Goal: Information Seeking & Learning: Learn about a topic

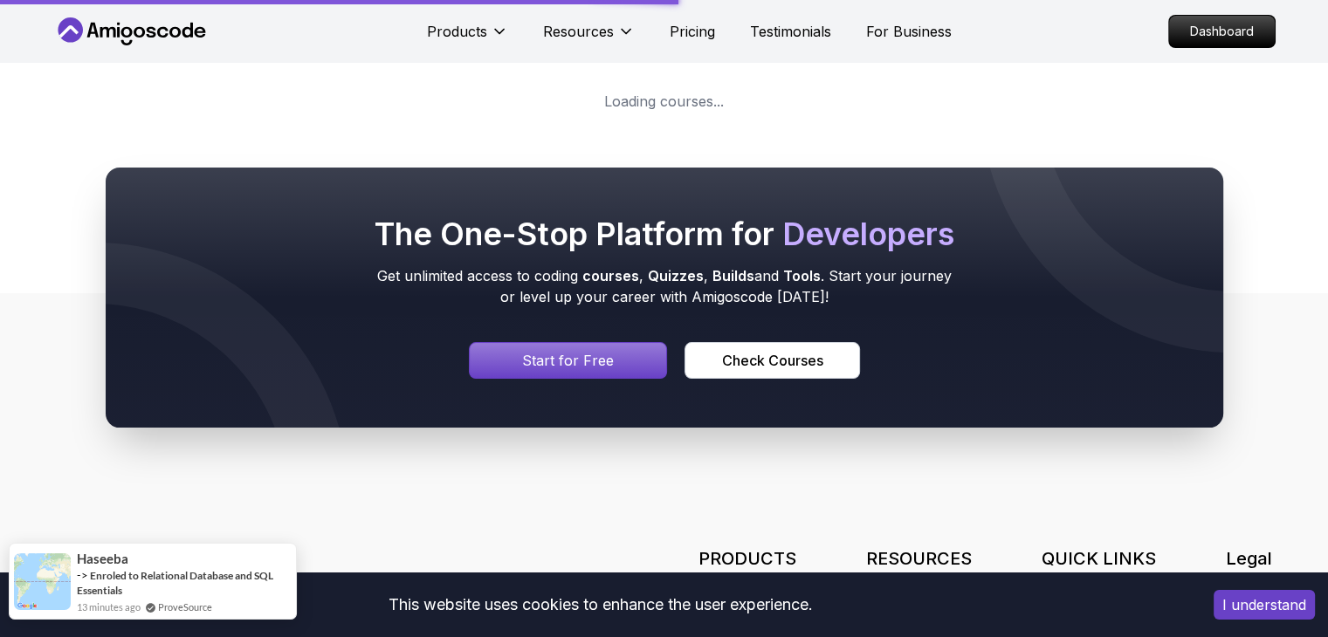
click at [107, 582] on div "-> Enroled to Relational Database and SQL Essentials" at bounding box center [184, 583] width 215 height 30
drag, startPoint x: 107, startPoint y: 582, endPoint x: 84, endPoint y: 595, distance: 25.8
click at [84, 595] on link "Enroled to Relational Database and SQL Essentials" at bounding box center [175, 583] width 196 height 28
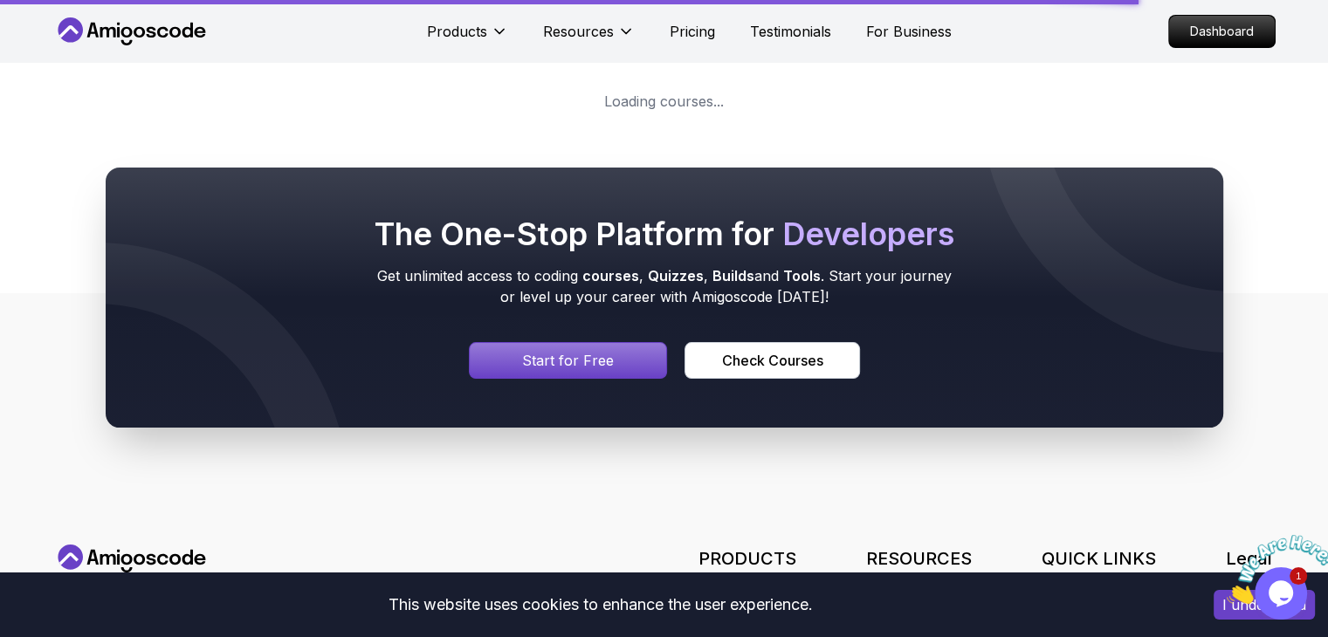
scroll to position [353, 0]
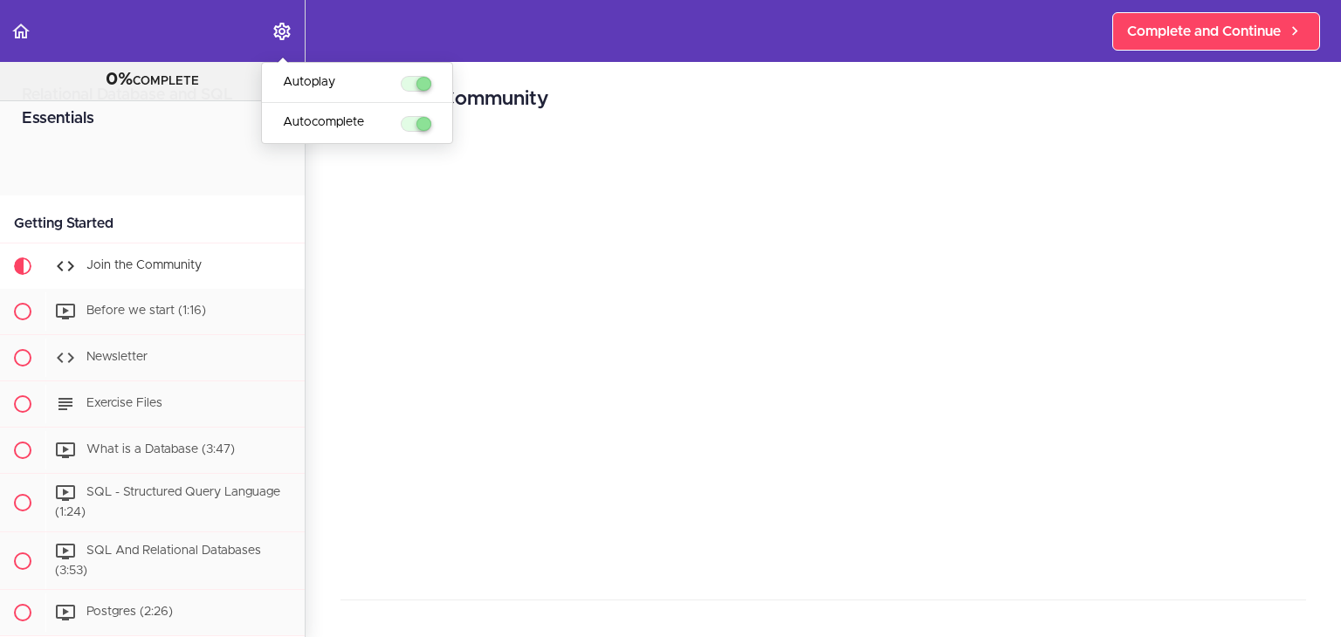
scroll to position [2376, 0]
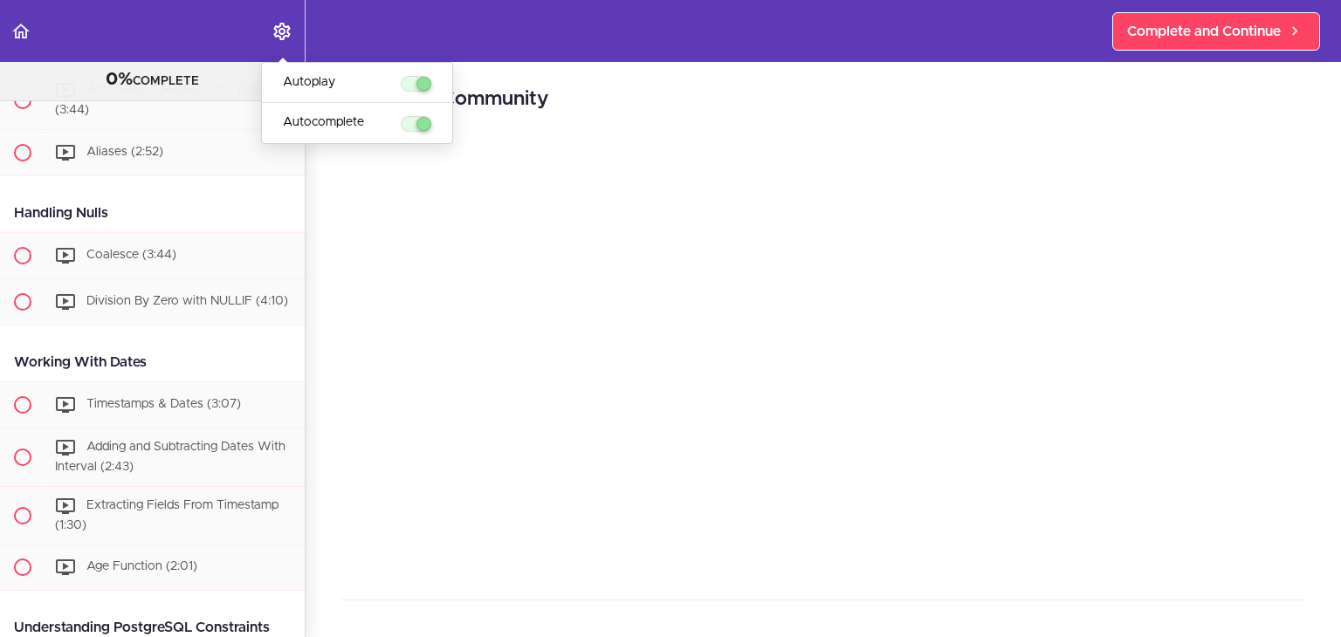
click at [702, 421] on div "Join Private Facebook https://www.facebook.com/groups/amigoscode" at bounding box center [824, 433] width 966 height 584
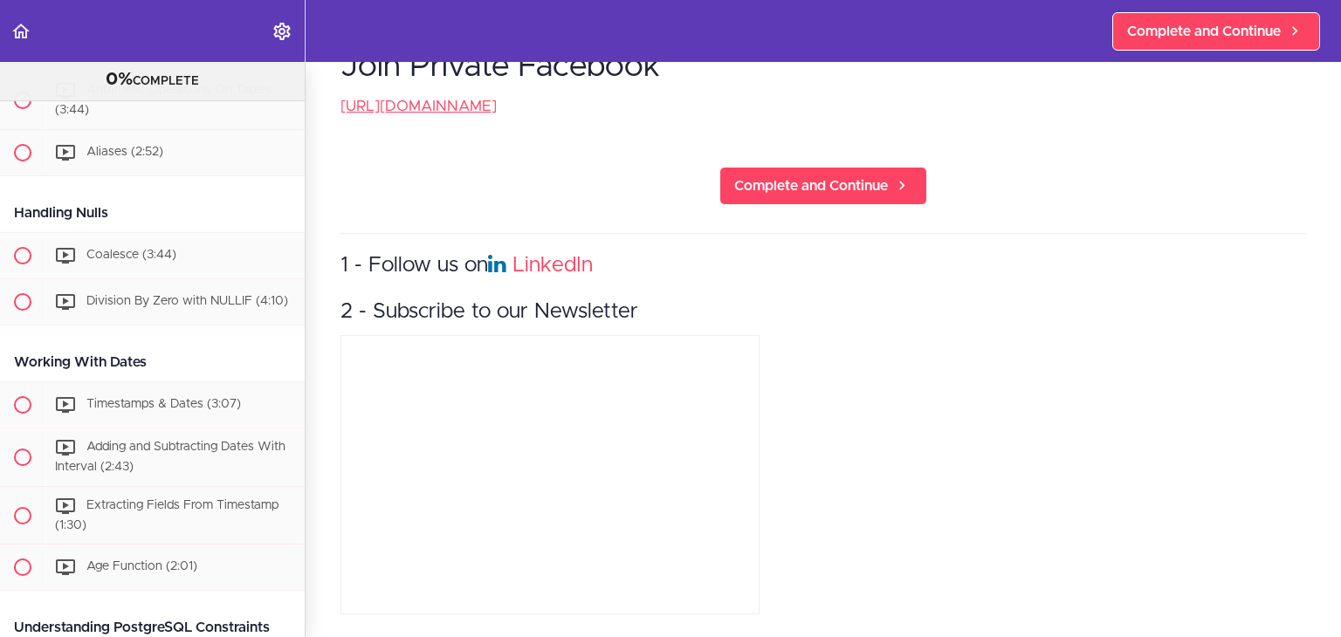
scroll to position [0, 0]
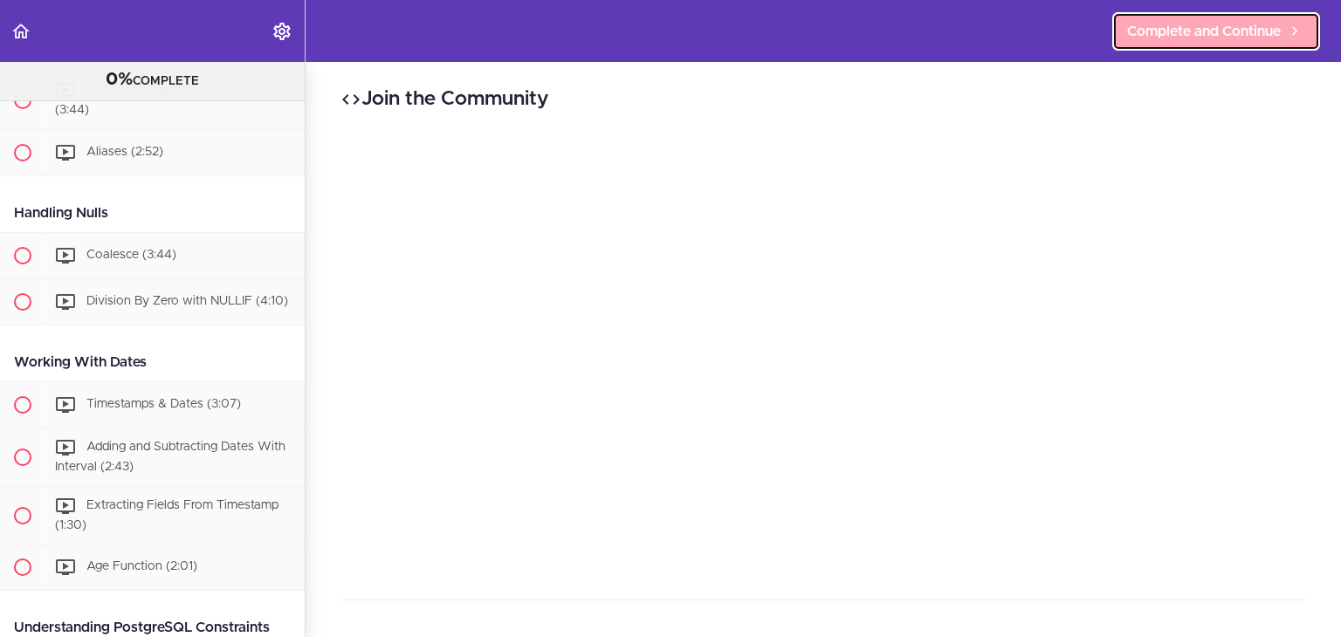
click at [1205, 33] on span "Complete and Continue" at bounding box center [1204, 31] width 154 height 21
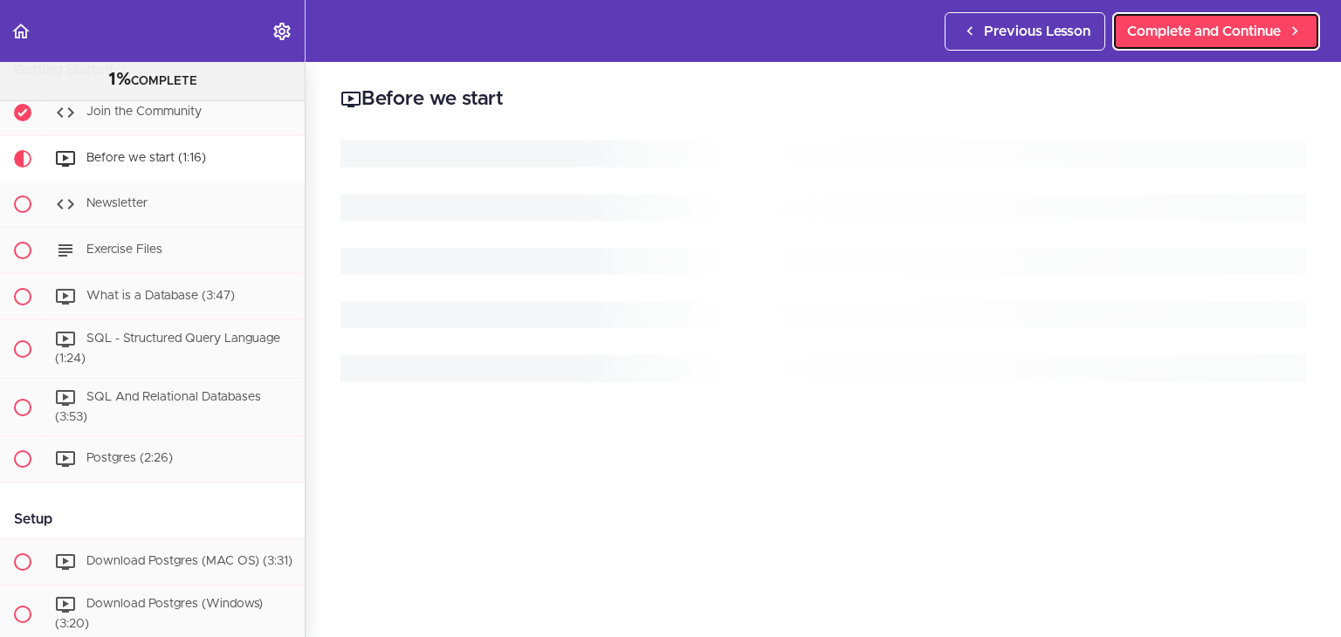
scroll to position [185, 0]
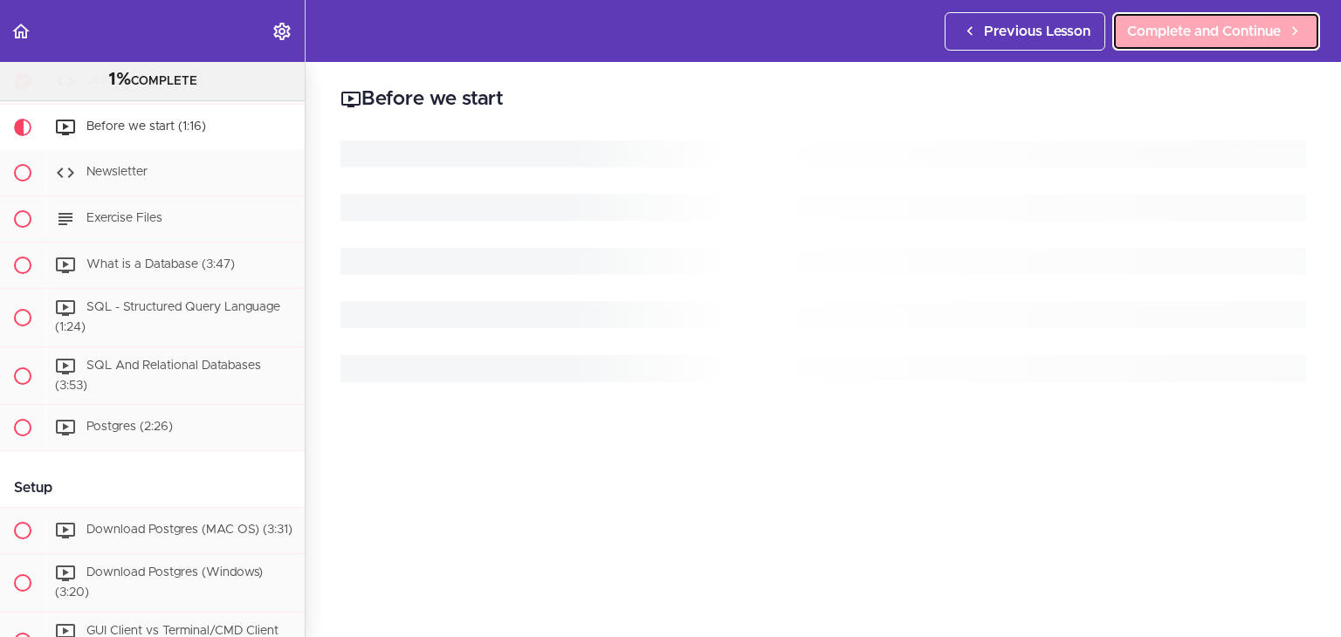
click at [1214, 14] on link "Complete and Continue" at bounding box center [1216, 31] width 208 height 38
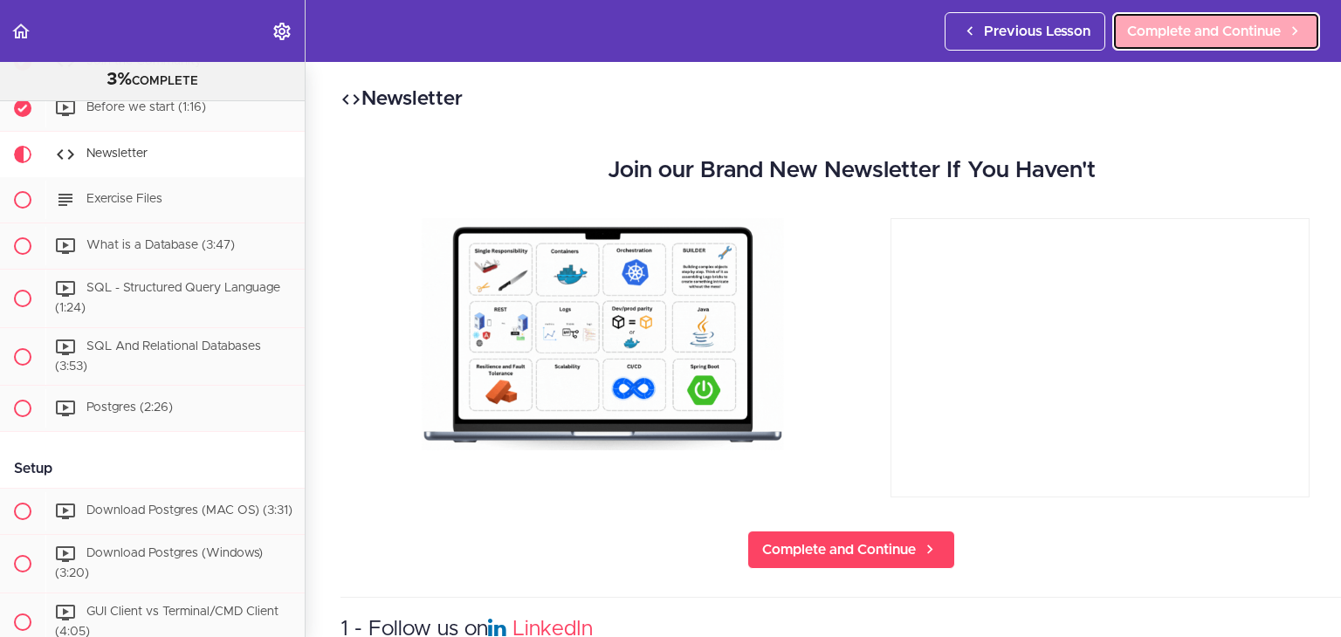
scroll to position [209, 0]
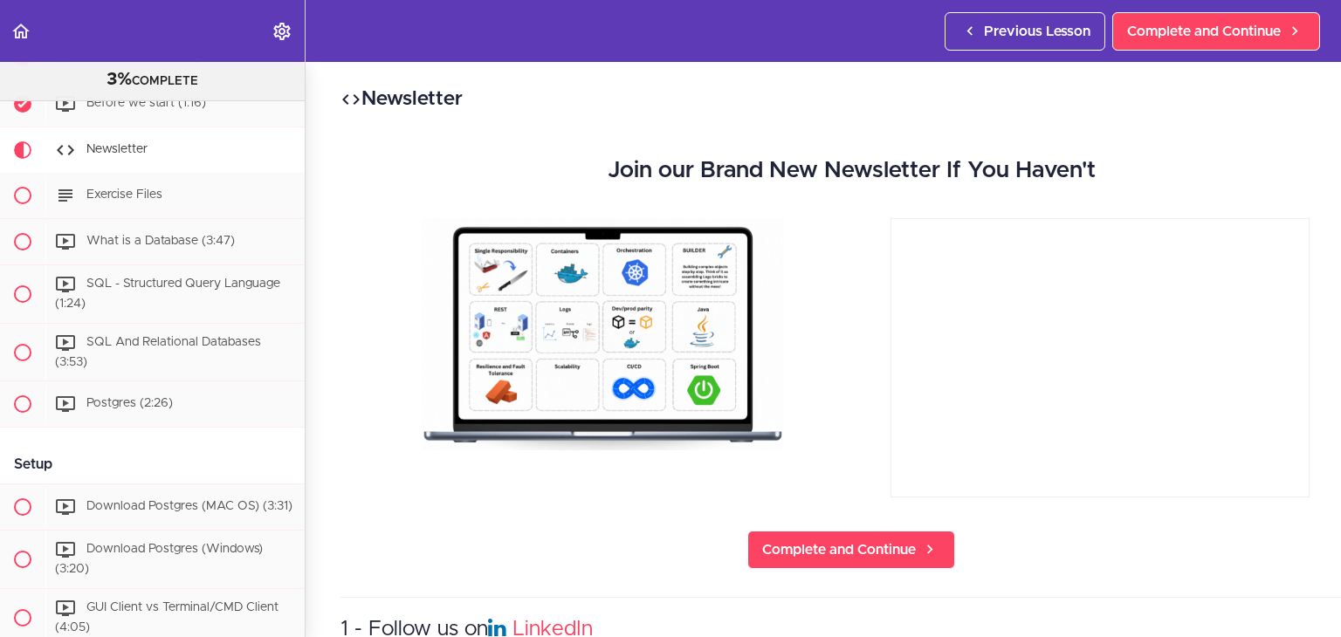
click at [1200, 52] on div "Previous Lesson Complete and Continue" at bounding box center [1136, 31] width 382 height 62
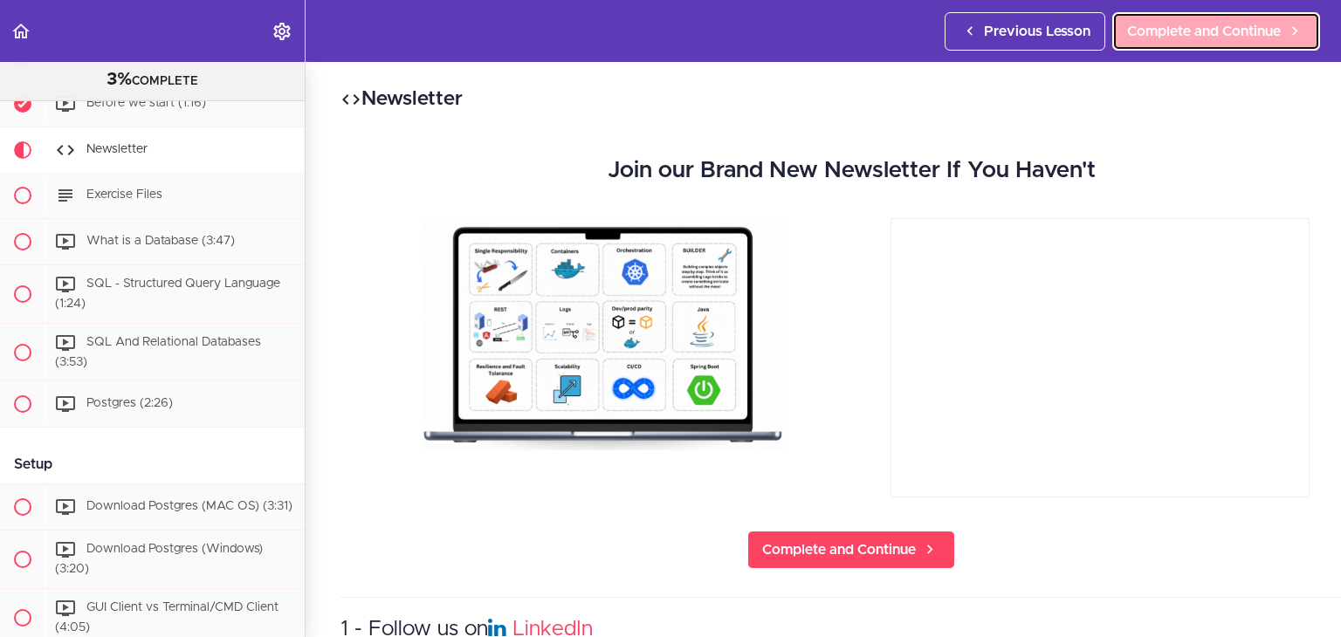
click at [1215, 46] on link "Complete and Continue" at bounding box center [1216, 31] width 208 height 38
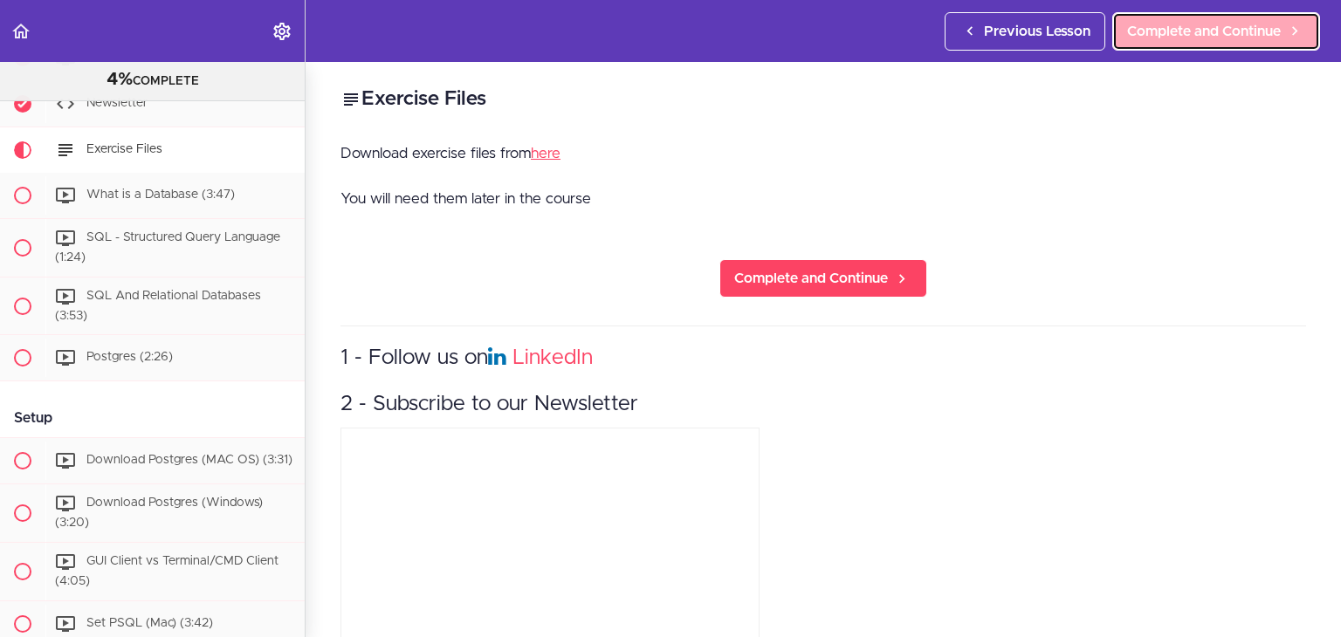
click at [1159, 21] on span "Complete and Continue" at bounding box center [1204, 31] width 154 height 21
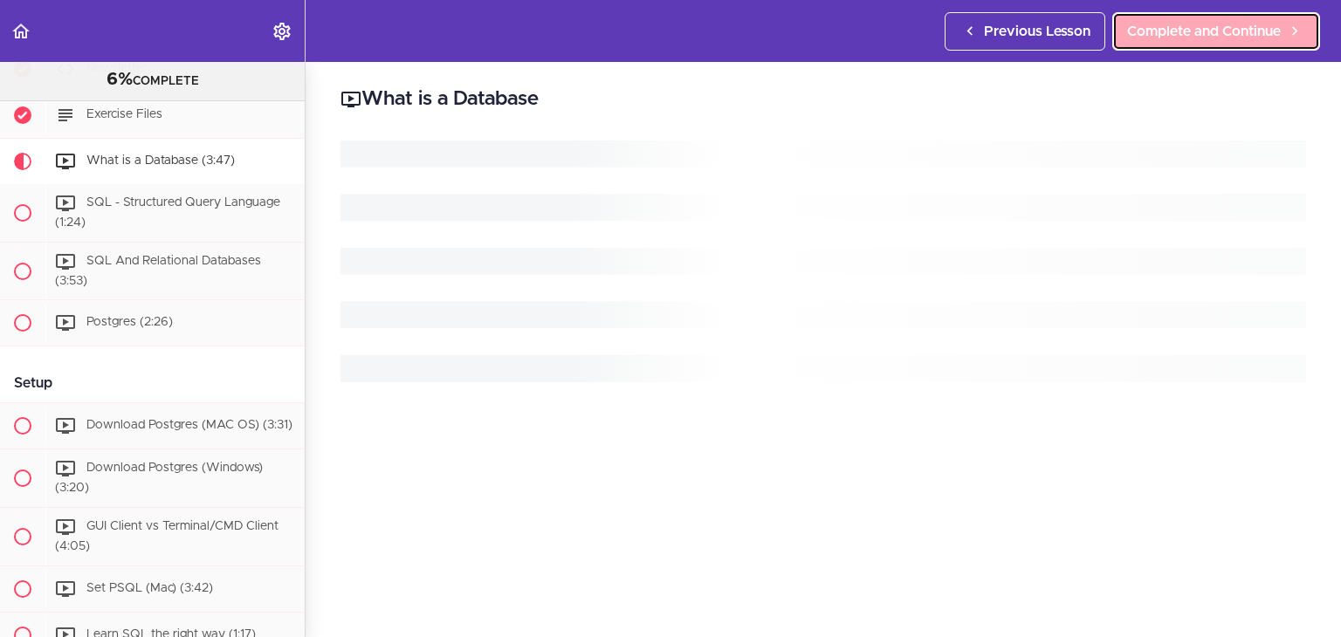
scroll to position [300, 0]
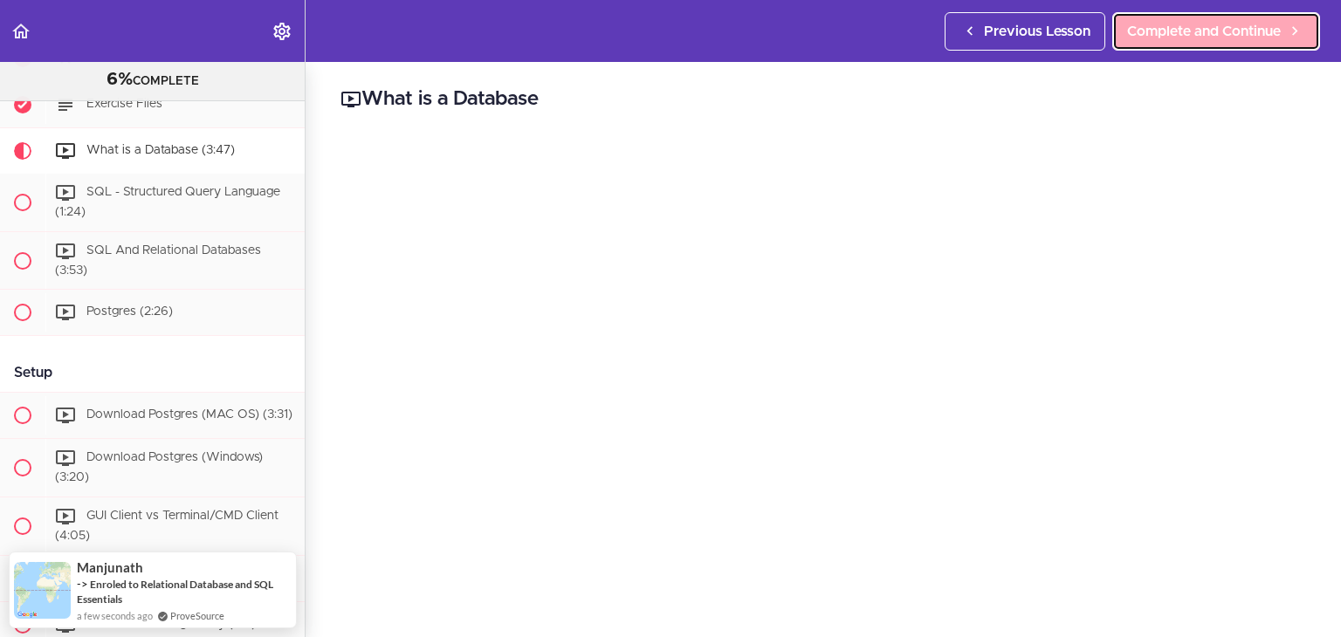
click at [1261, 31] on span "Complete and Continue" at bounding box center [1204, 31] width 154 height 21
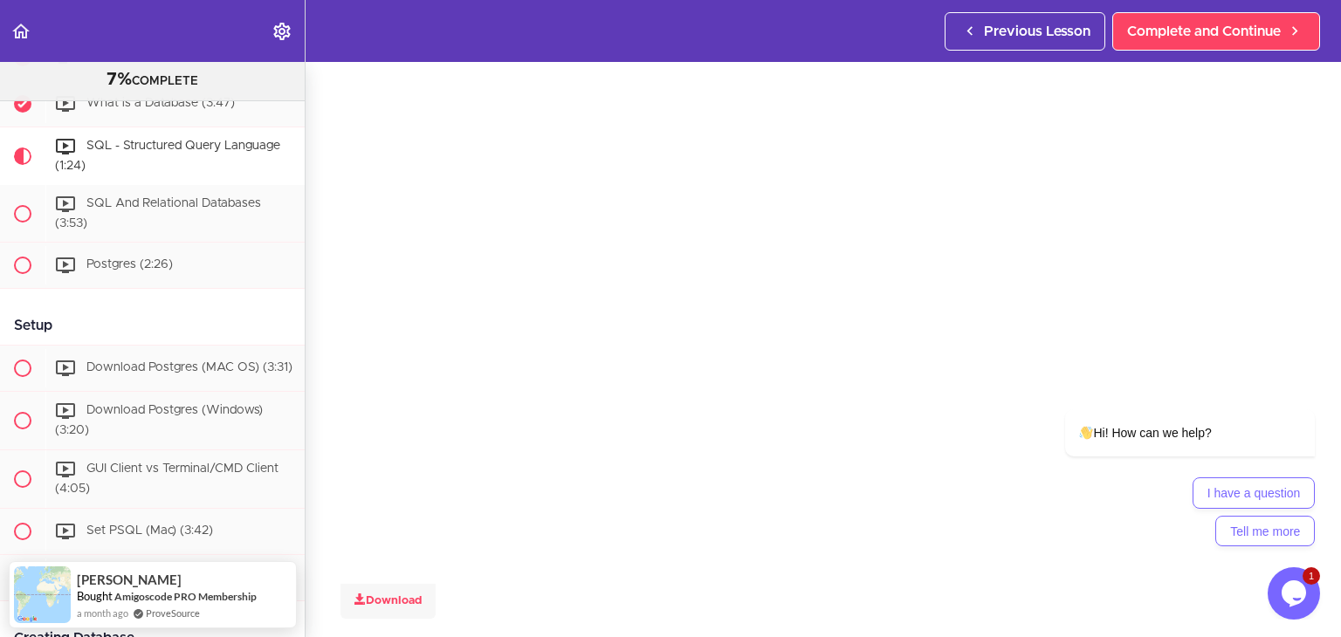
scroll to position [100, 0]
click at [1181, 539] on div "I have a question Tell me more" at bounding box center [1190, 512] width 250 height 69
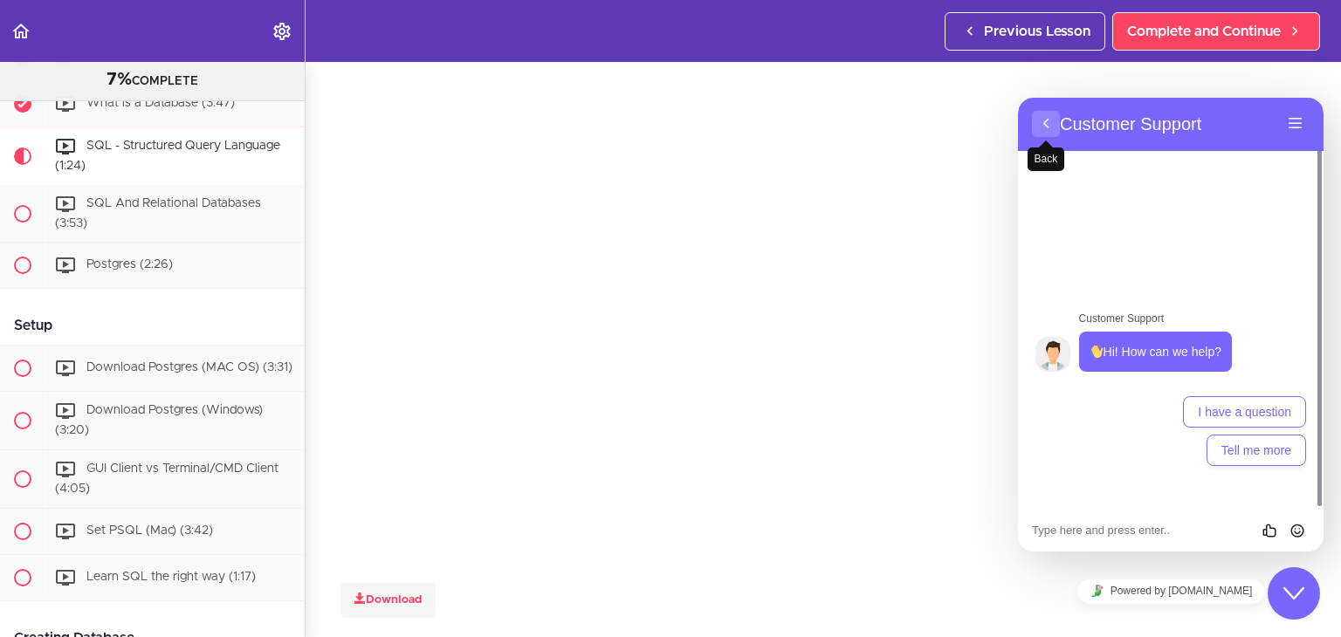
click at [1053, 120] on button "Back" at bounding box center [1046, 124] width 28 height 26
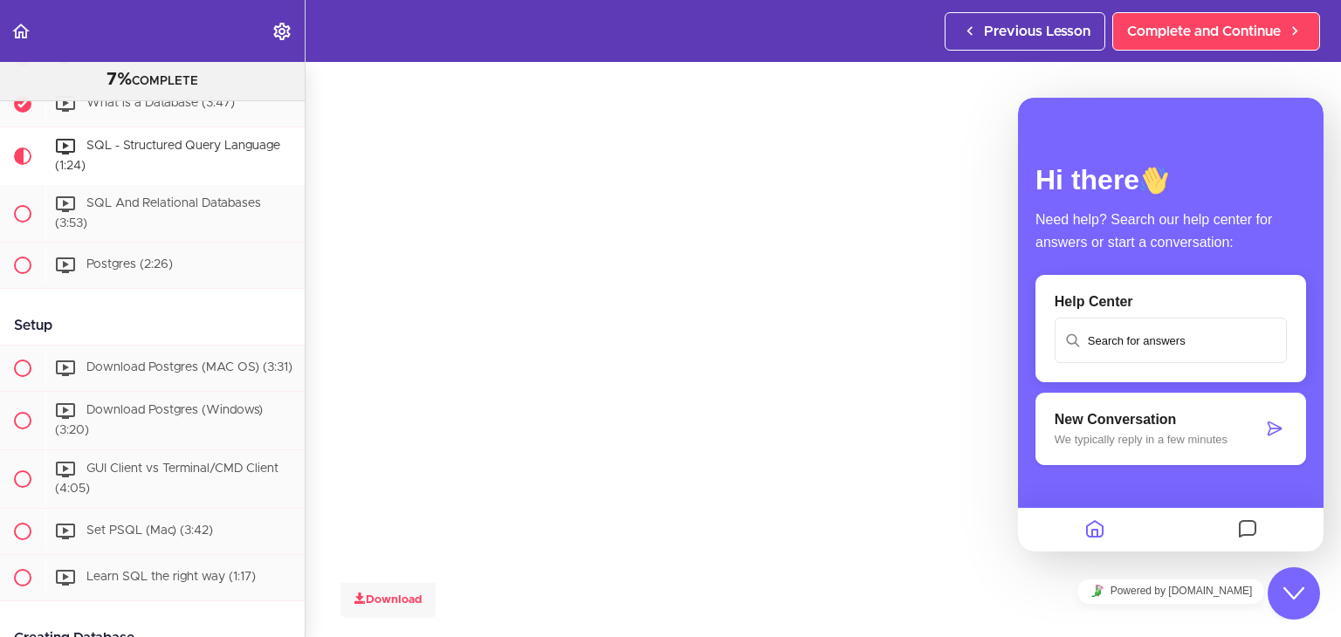
click at [1301, 582] on button "Close Chat This icon closes the chat window." at bounding box center [1294, 594] width 52 height 52
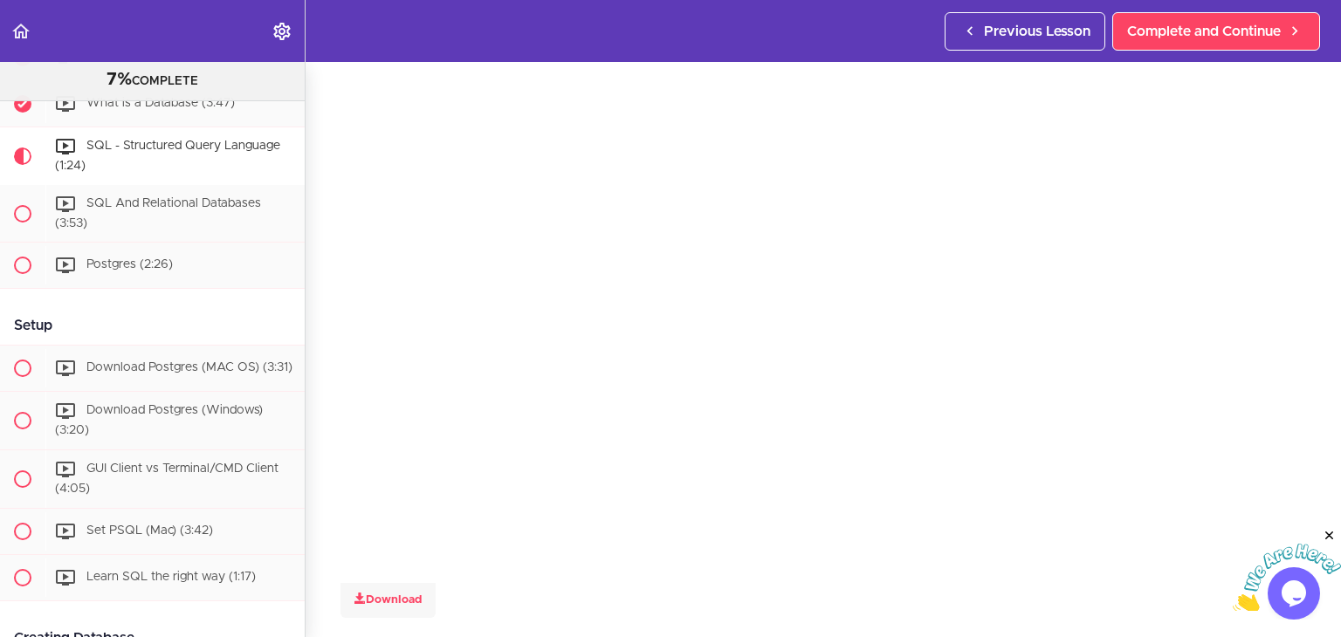
click at [1331, 536] on icon "Close" at bounding box center [1330, 536] width 16 height 16
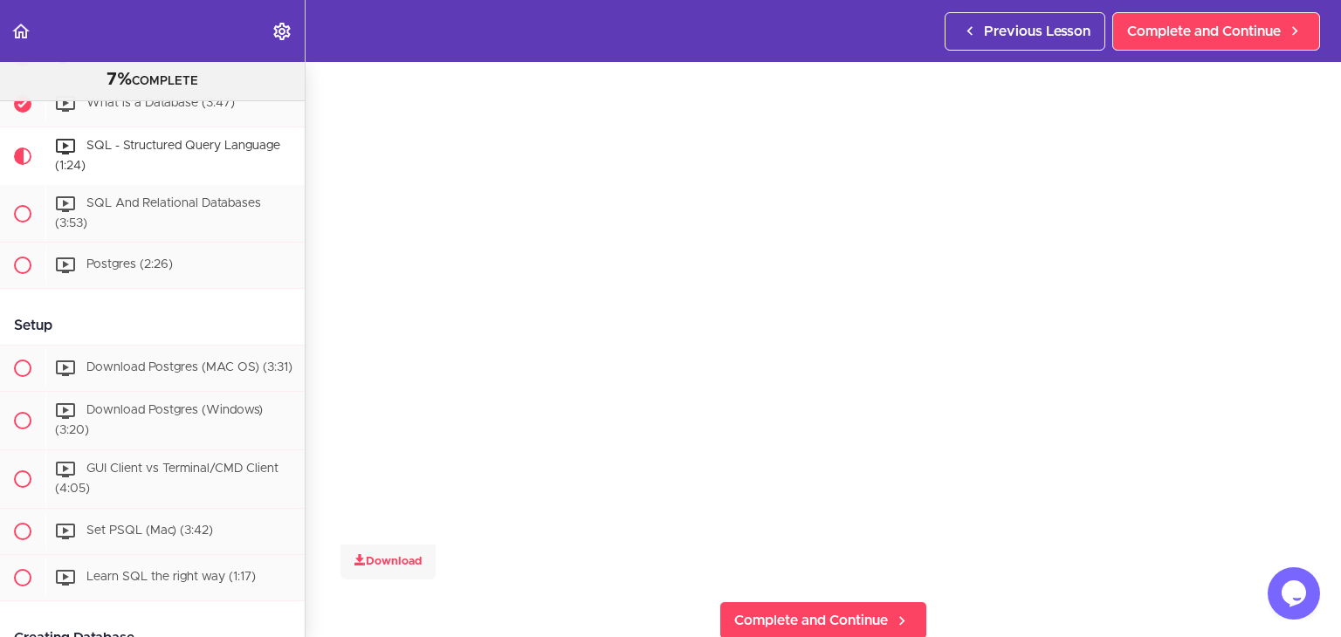
scroll to position [127, 0]
click at [1148, 579] on section "Relational Database and SQL Essentials 7% COMPLETE Getting Started Join the Com…" at bounding box center [670, 349] width 1341 height 575
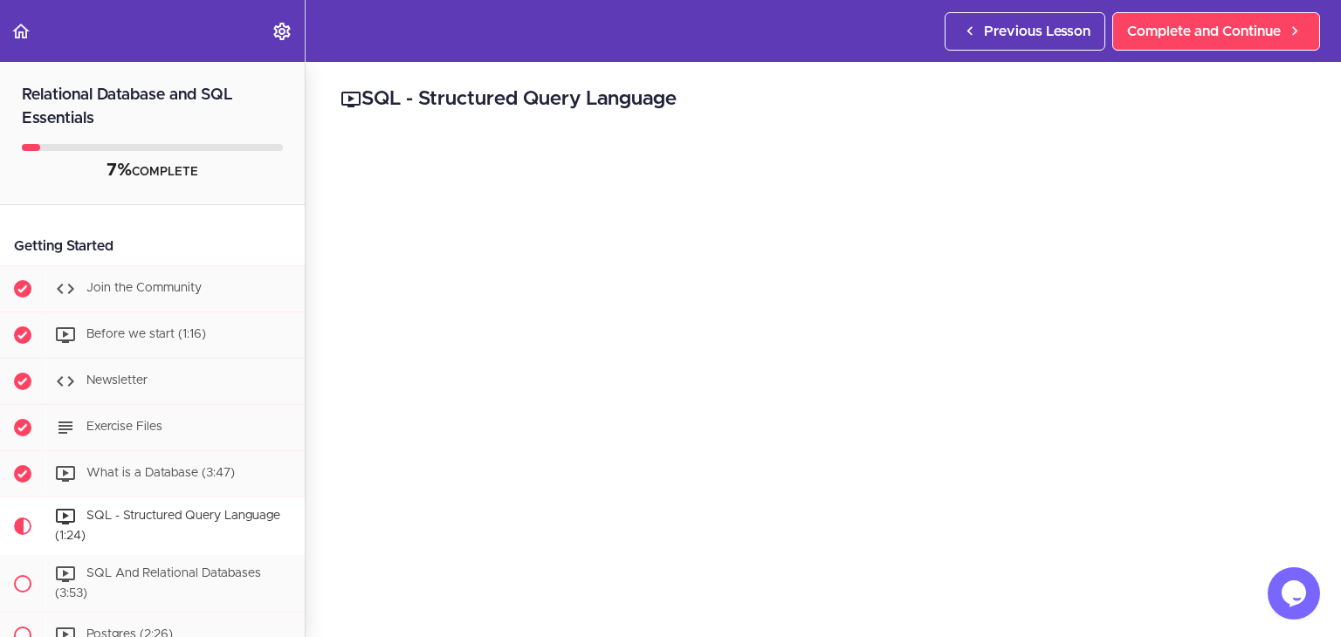
scroll to position [201, 0]
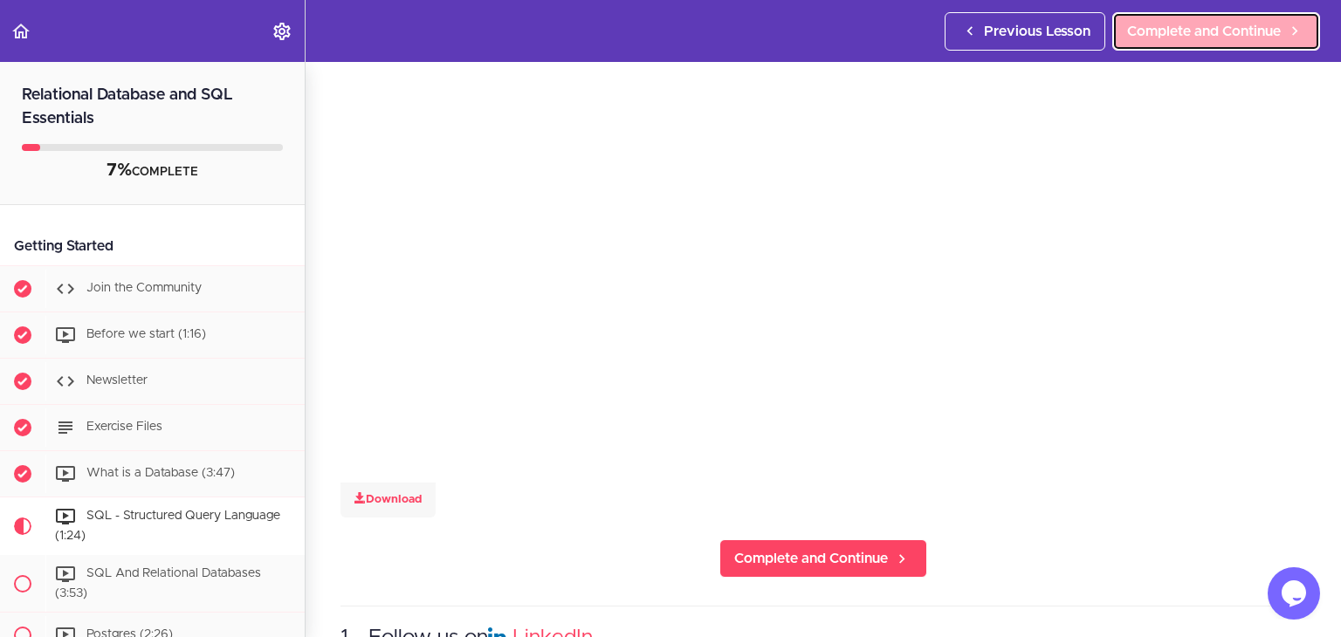
click at [1133, 38] on span "Complete and Continue" at bounding box center [1204, 31] width 154 height 21
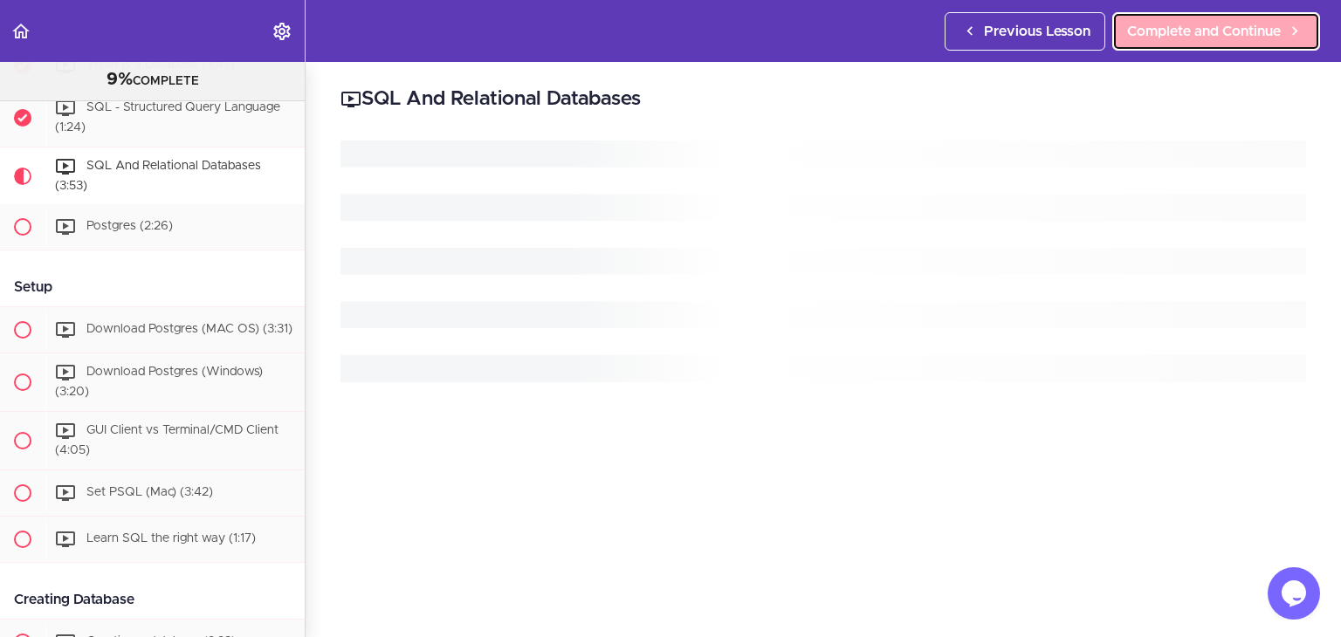
scroll to position [426, 0]
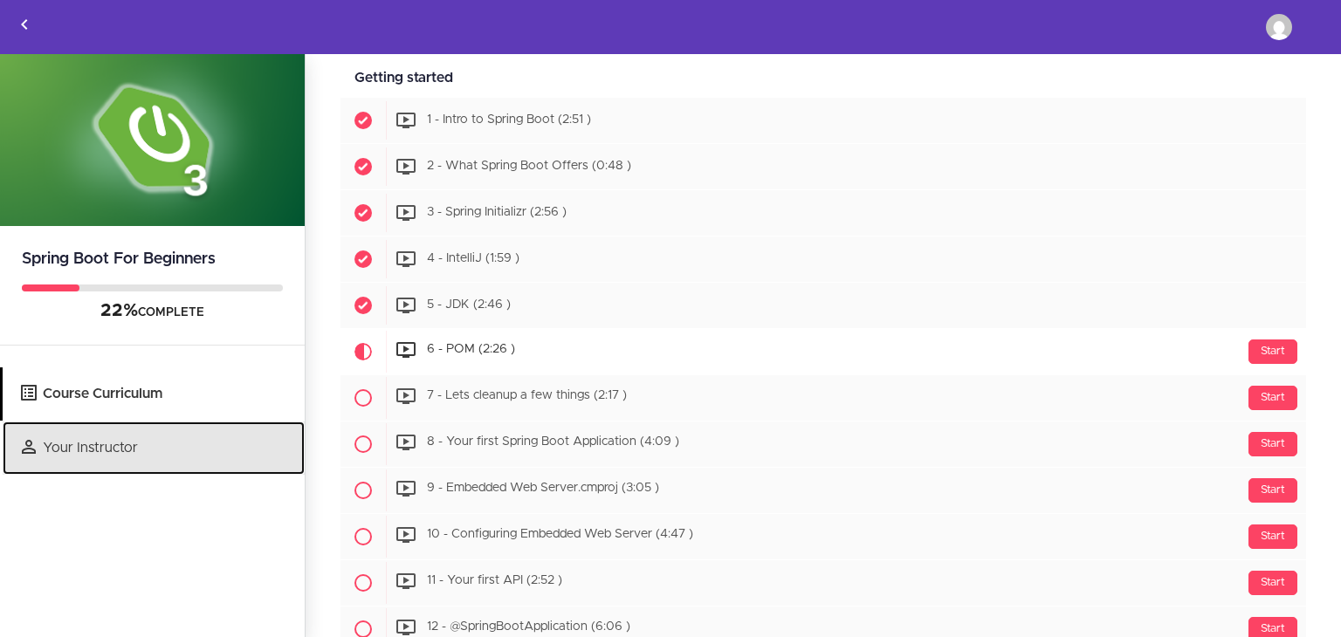
click at [274, 423] on link "Your Instructor" at bounding box center [154, 448] width 302 height 53
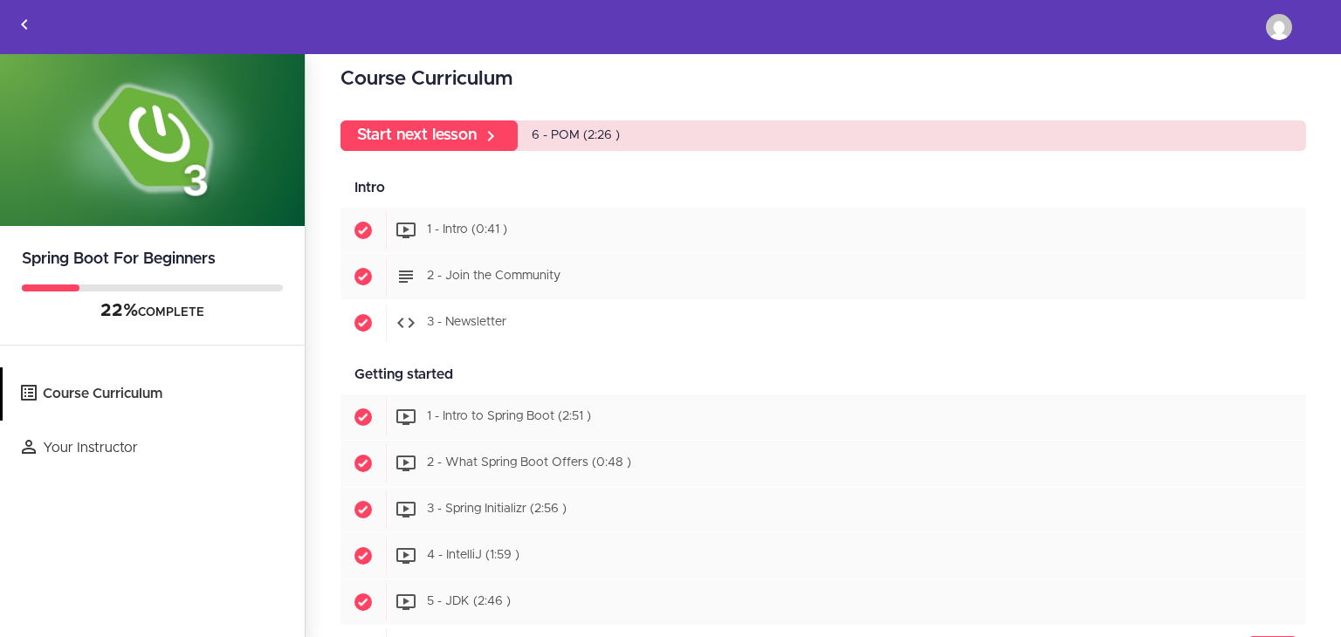
scroll to position [6, 0]
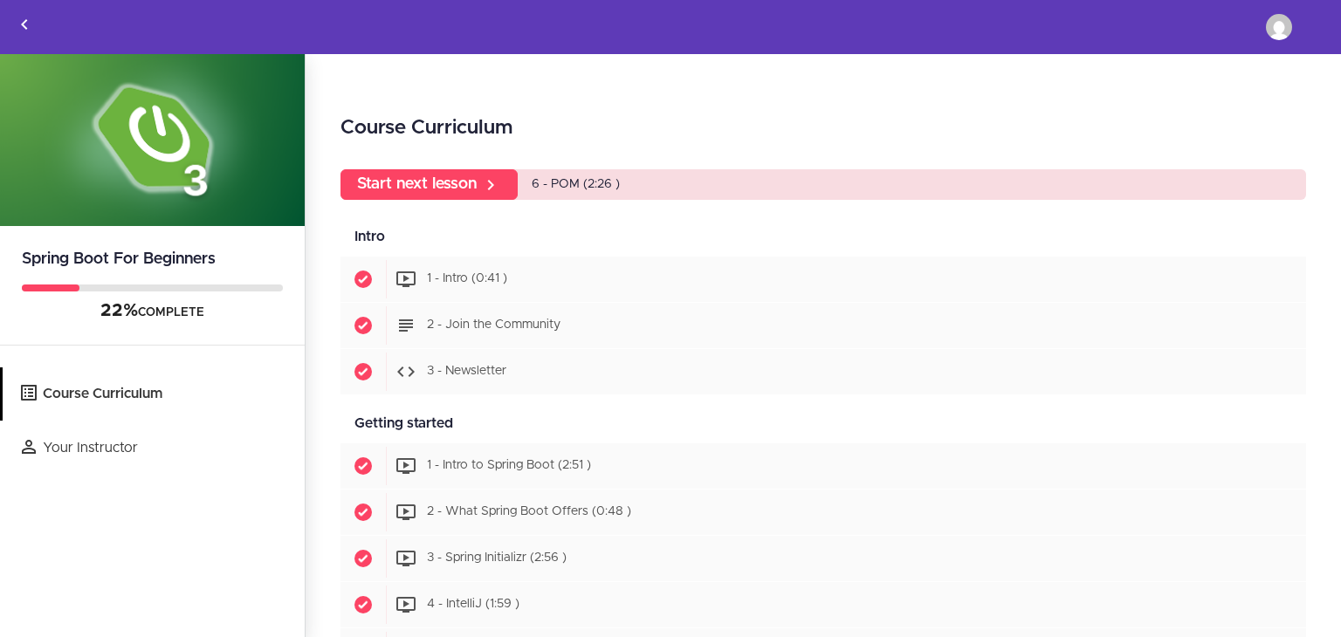
click at [593, 189] on span "6 - POM (2:26 )" at bounding box center [576, 184] width 88 height 12
click at [494, 182] on use at bounding box center [491, 185] width 6 height 10
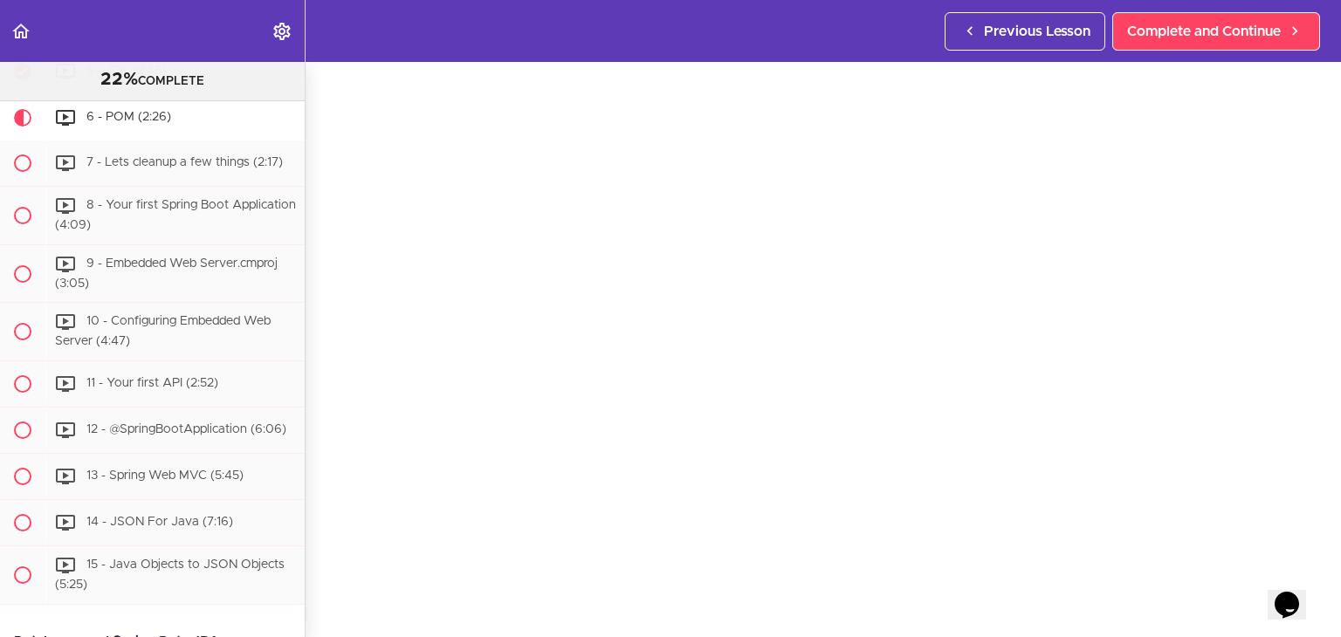
scroll to position [72, 0]
click at [1088, 15] on link "Previous Lesson" at bounding box center [1025, 31] width 161 height 38
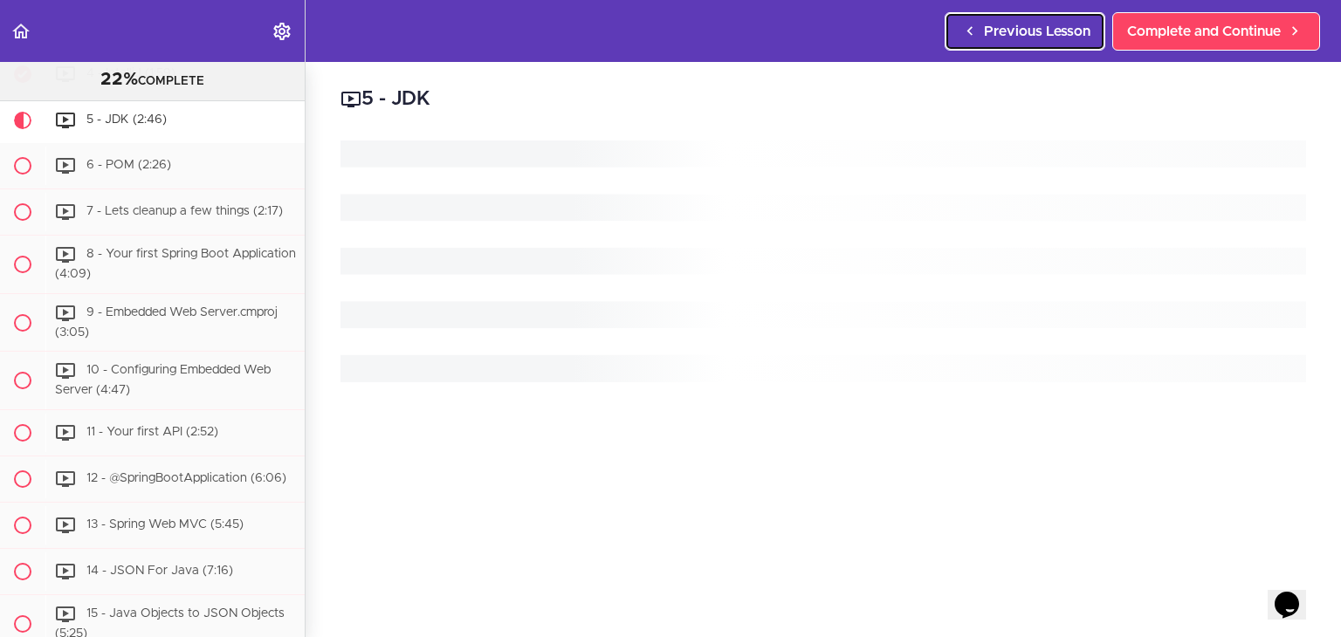
scroll to position [485, 0]
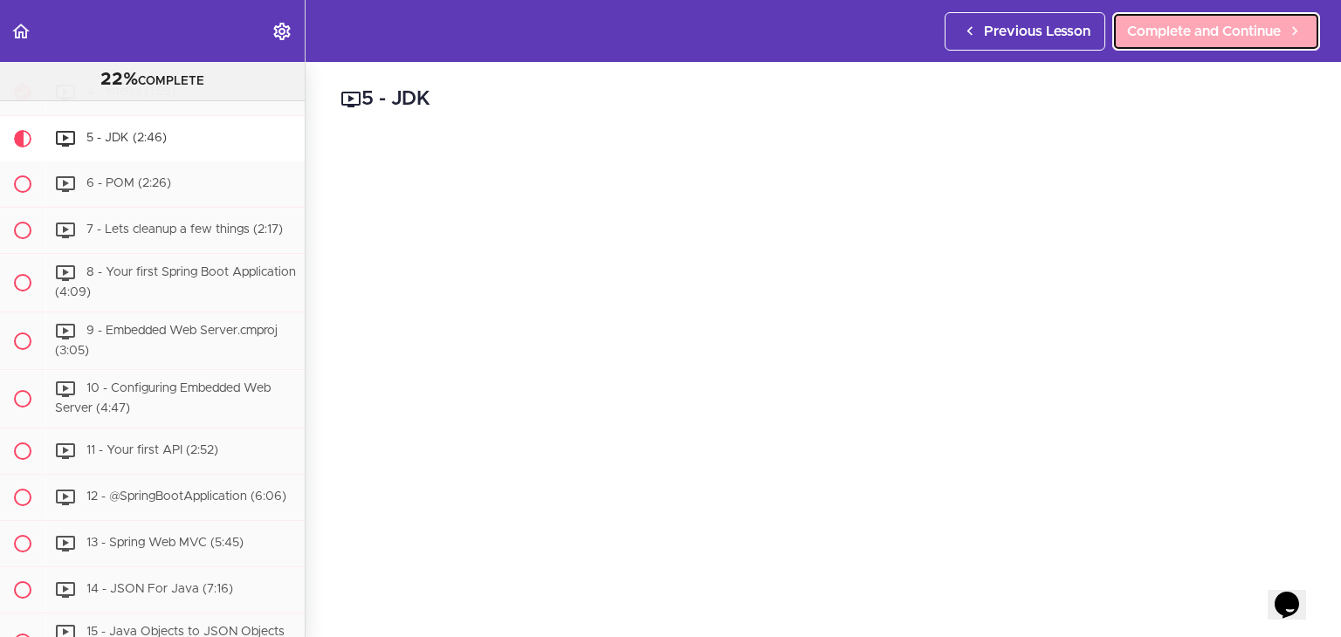
click at [1208, 42] on link "Complete and Continue" at bounding box center [1216, 31] width 208 height 38
click at [1144, 48] on link "Complete and Continue" at bounding box center [1216, 31] width 208 height 38
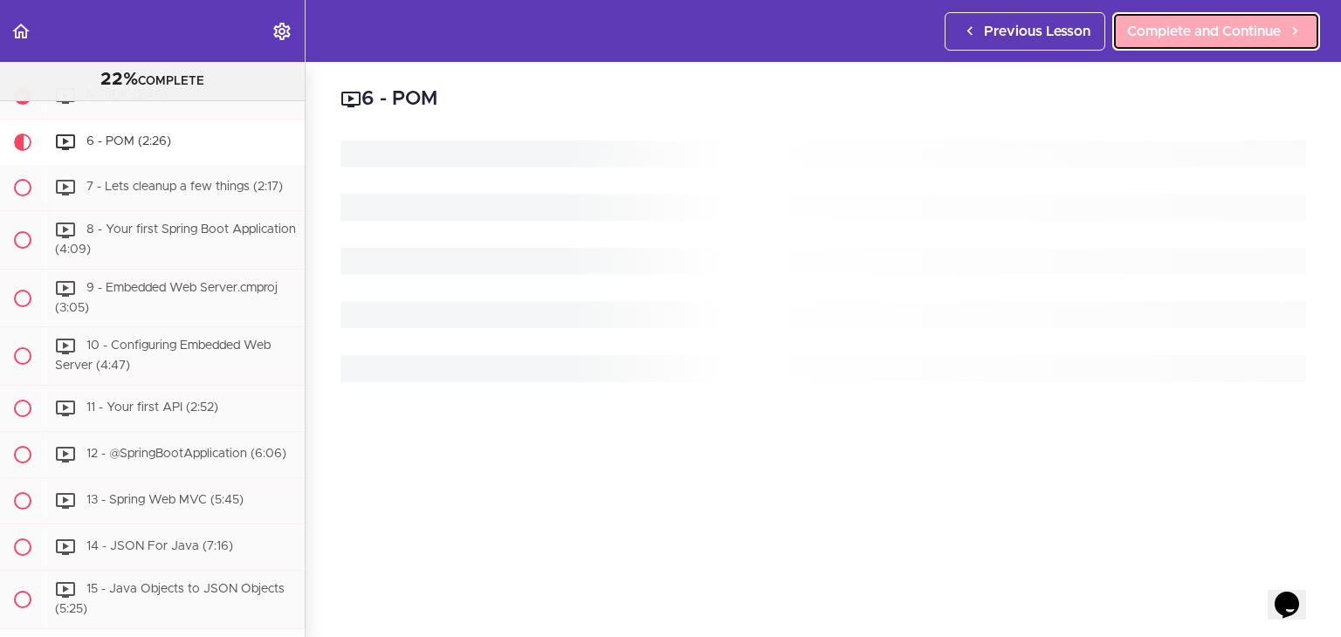
scroll to position [530, 0]
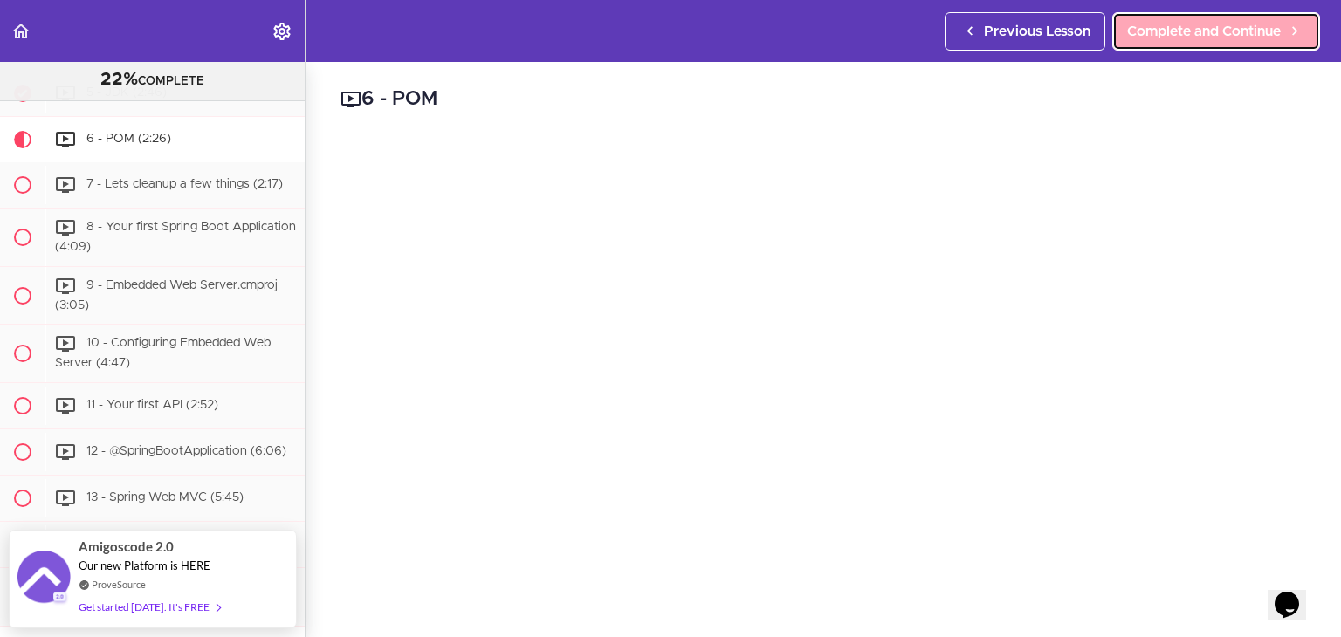
click at [1175, 31] on span "Complete and Continue" at bounding box center [1204, 31] width 154 height 21
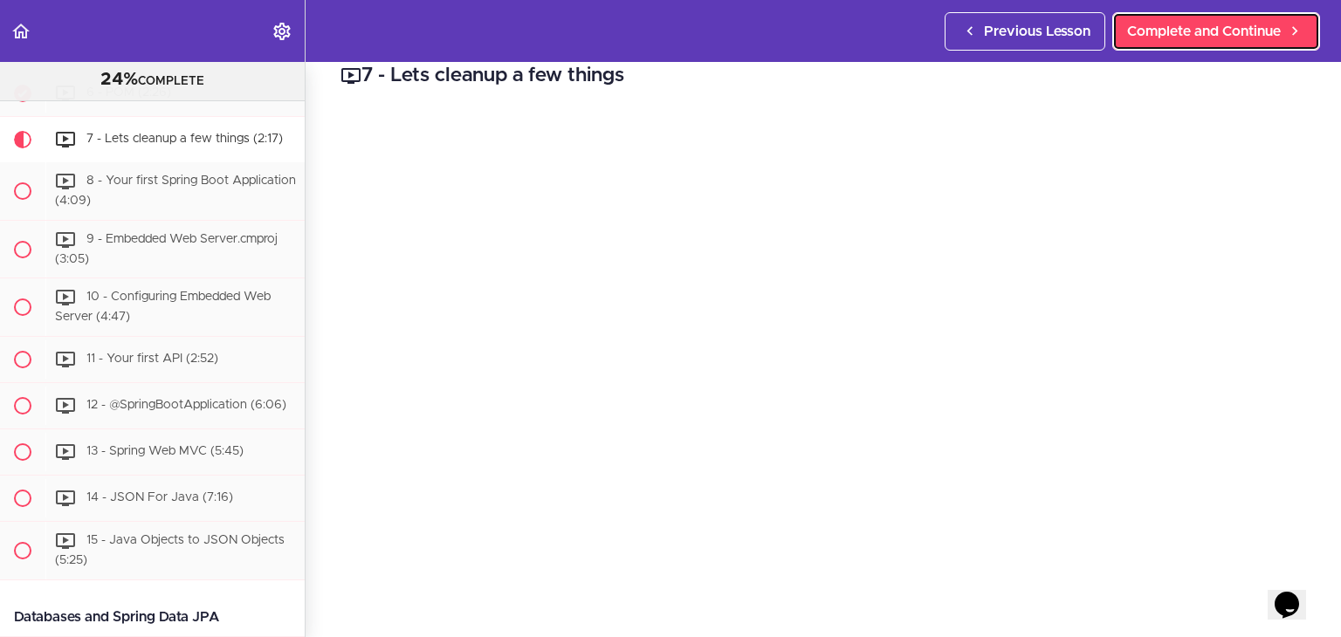
scroll to position [23, 0]
click at [295, 35] on link "Settings Menu" at bounding box center [283, 31] width 44 height 62
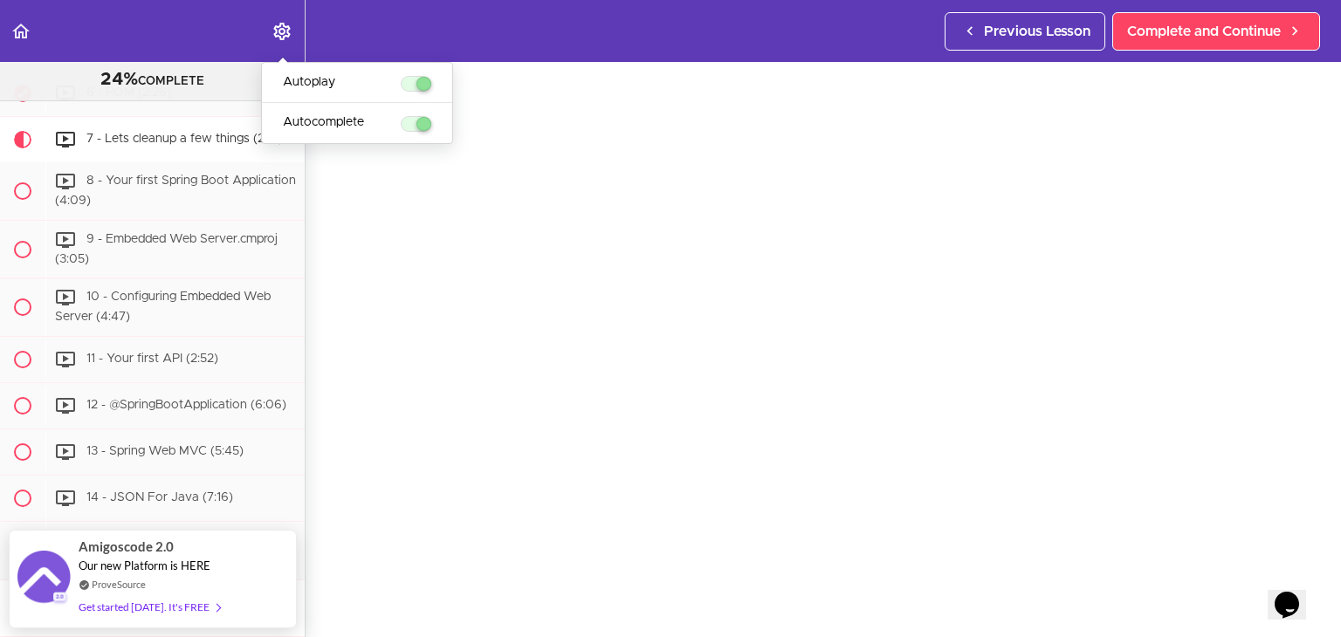
scroll to position [59, 0]
click at [281, 24] on use "Settings Menu" at bounding box center [281, 31] width 17 height 17
click at [1301, 591] on div "Opens Chat This icon Opens the chat window." at bounding box center [1287, 605] width 28 height 28
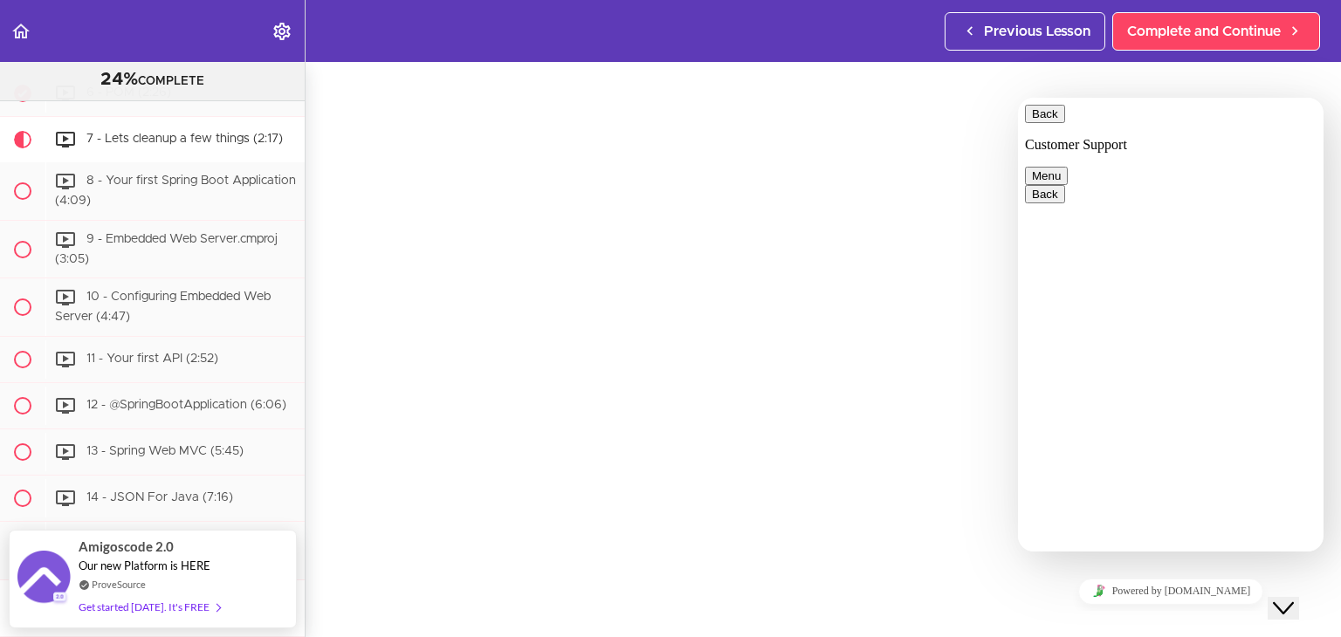
click at [1294, 598] on div "Close Chat This icon closes the chat window." at bounding box center [1283, 608] width 21 height 21
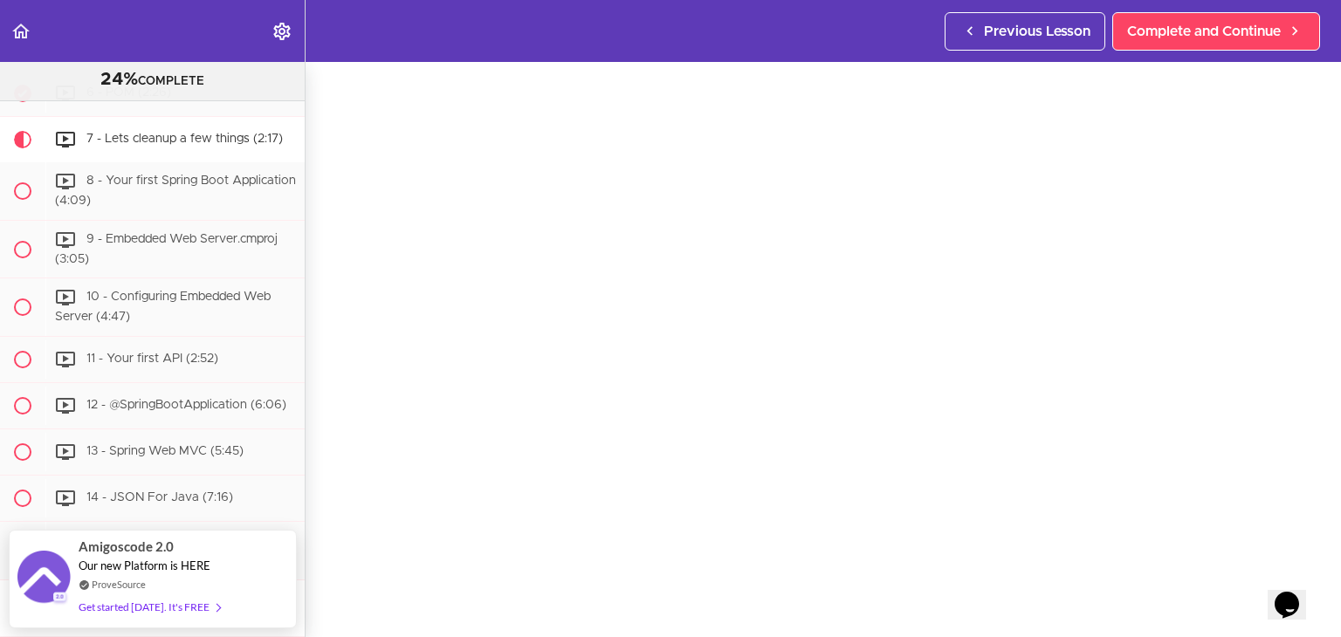
click at [1301, 591] on div "Opens Chat This icon Opens the chat window." at bounding box center [1287, 605] width 28 height 28
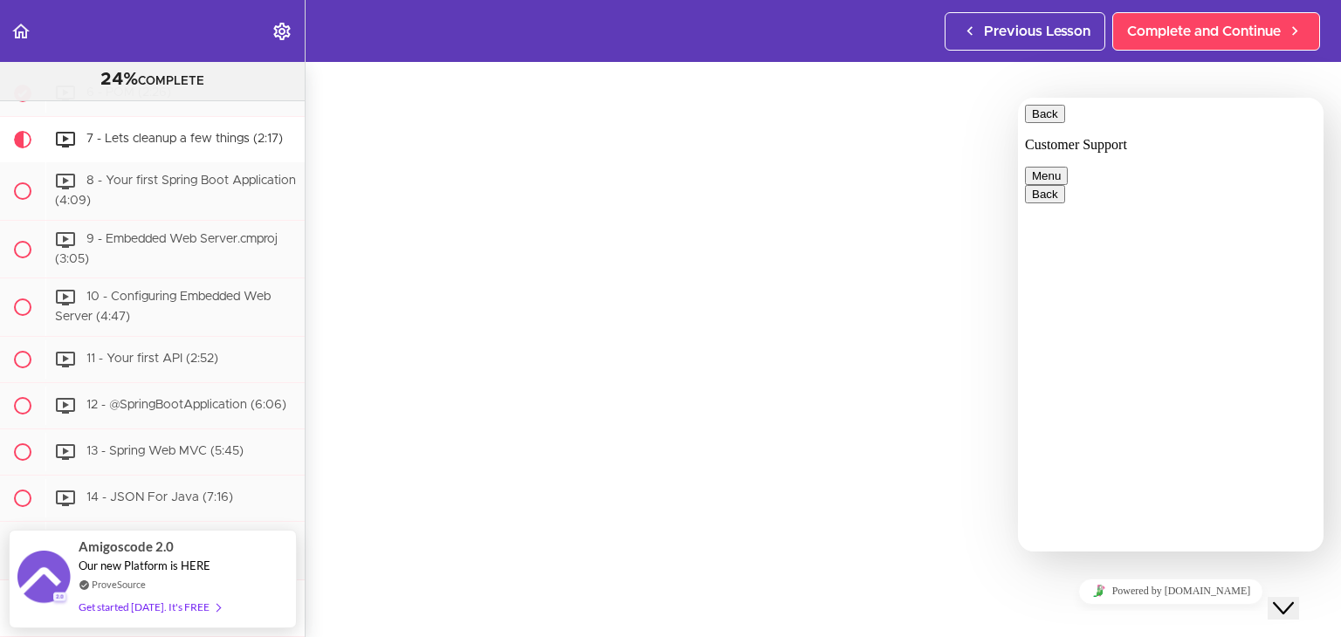
click at [1294, 598] on div "Close Chat This icon closes the chat window." at bounding box center [1283, 608] width 21 height 21
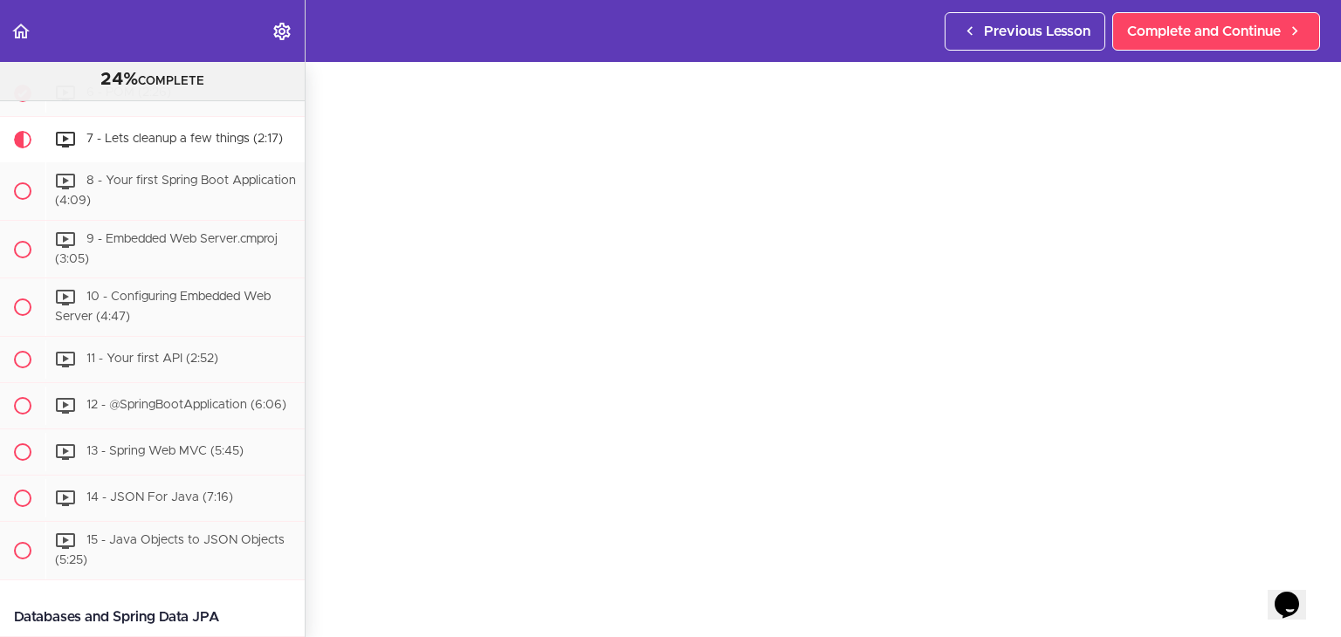
click at [1301, 591] on div "Opens Chat This icon Opens the chat window." at bounding box center [1287, 605] width 28 height 28
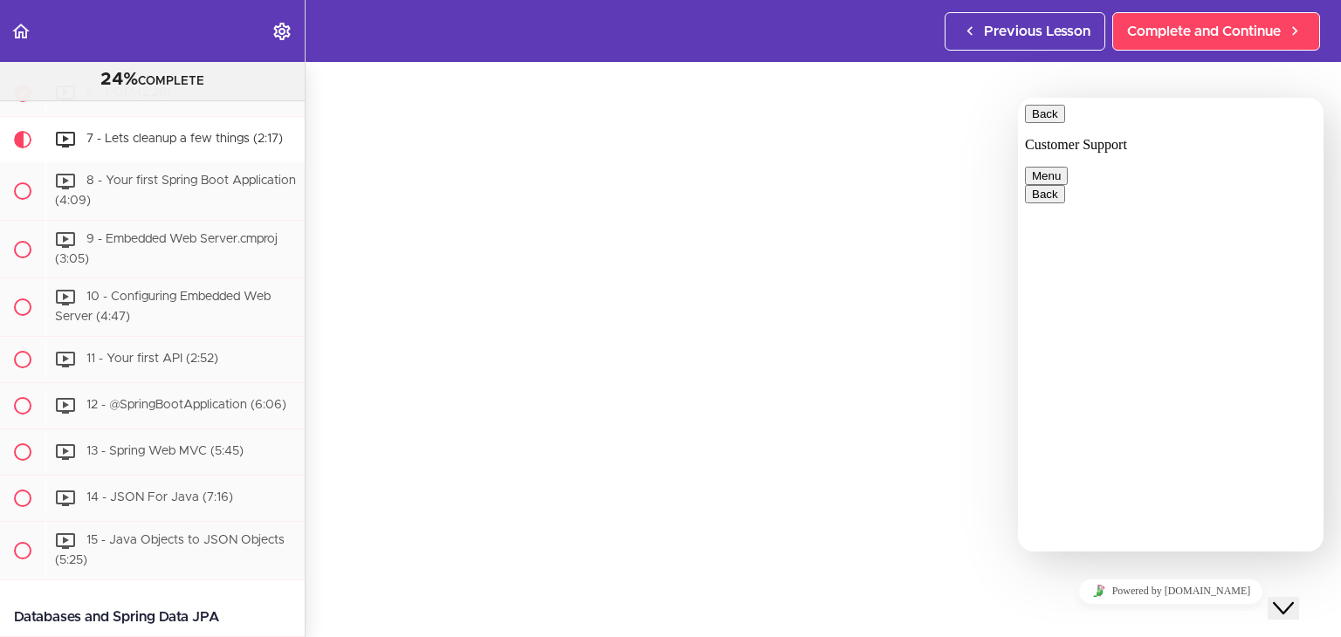
click at [1031, 118] on button "Back" at bounding box center [1045, 114] width 40 height 18
type input "ChatGPT"
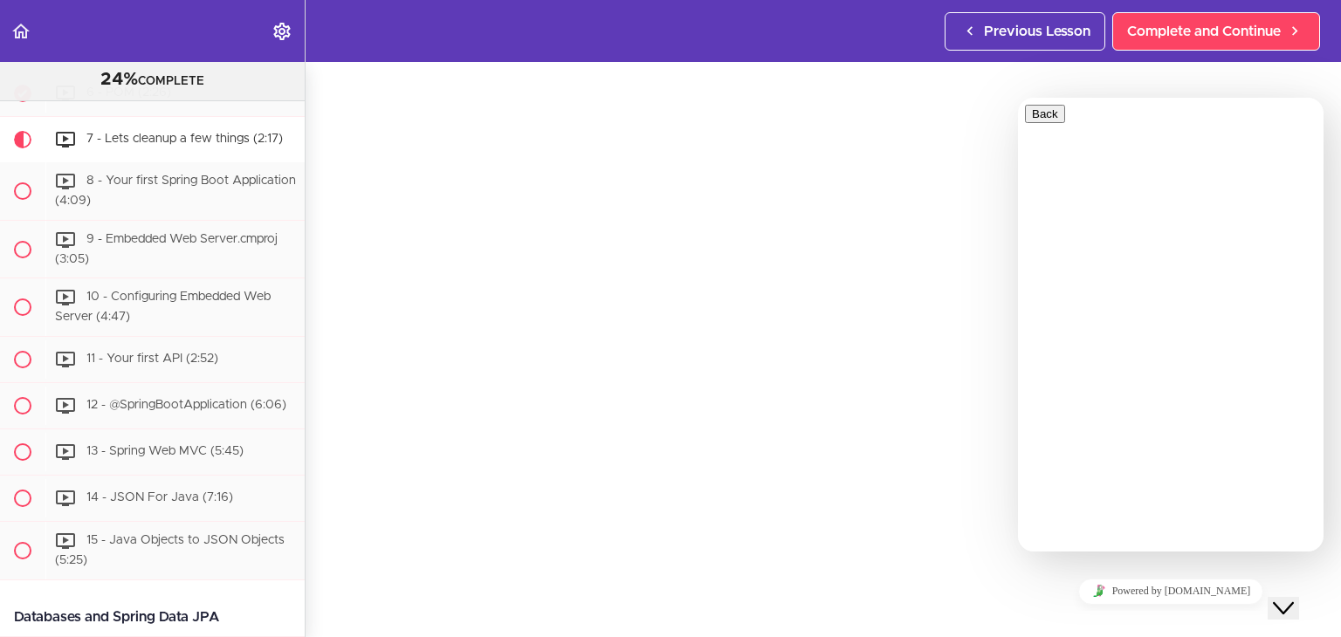
click at [1299, 597] on button "Close Chat This icon closes the chat window." at bounding box center [1283, 608] width 31 height 23
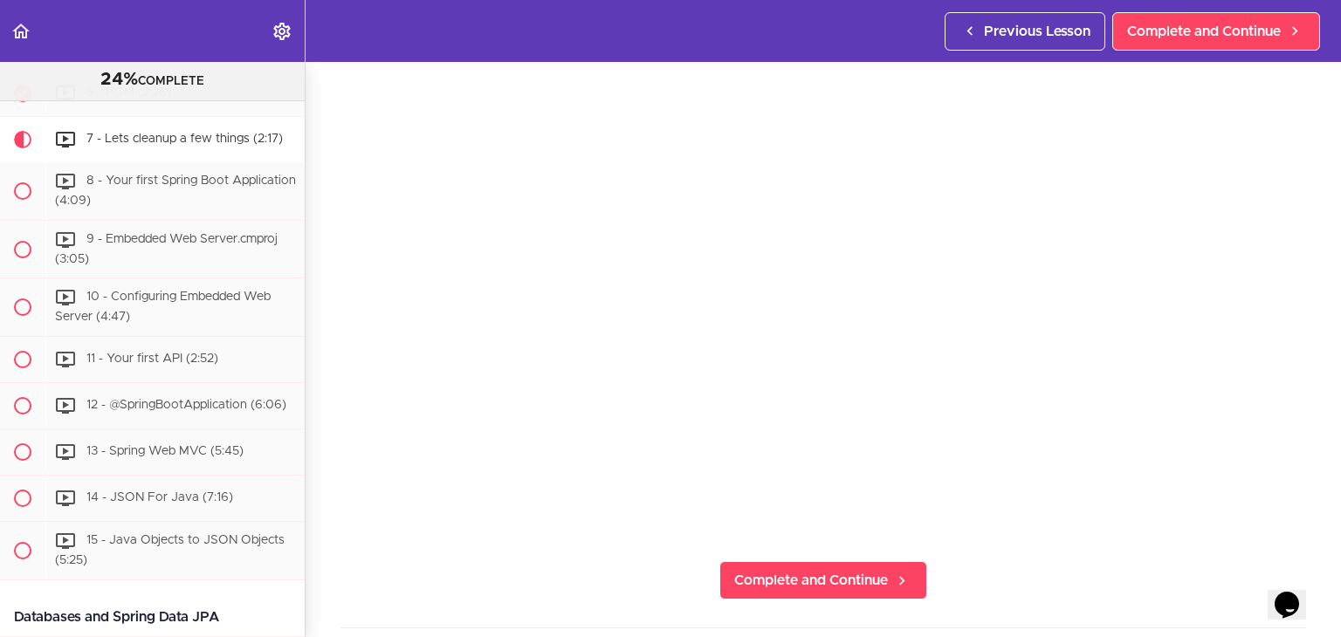
scroll to position [75, 0]
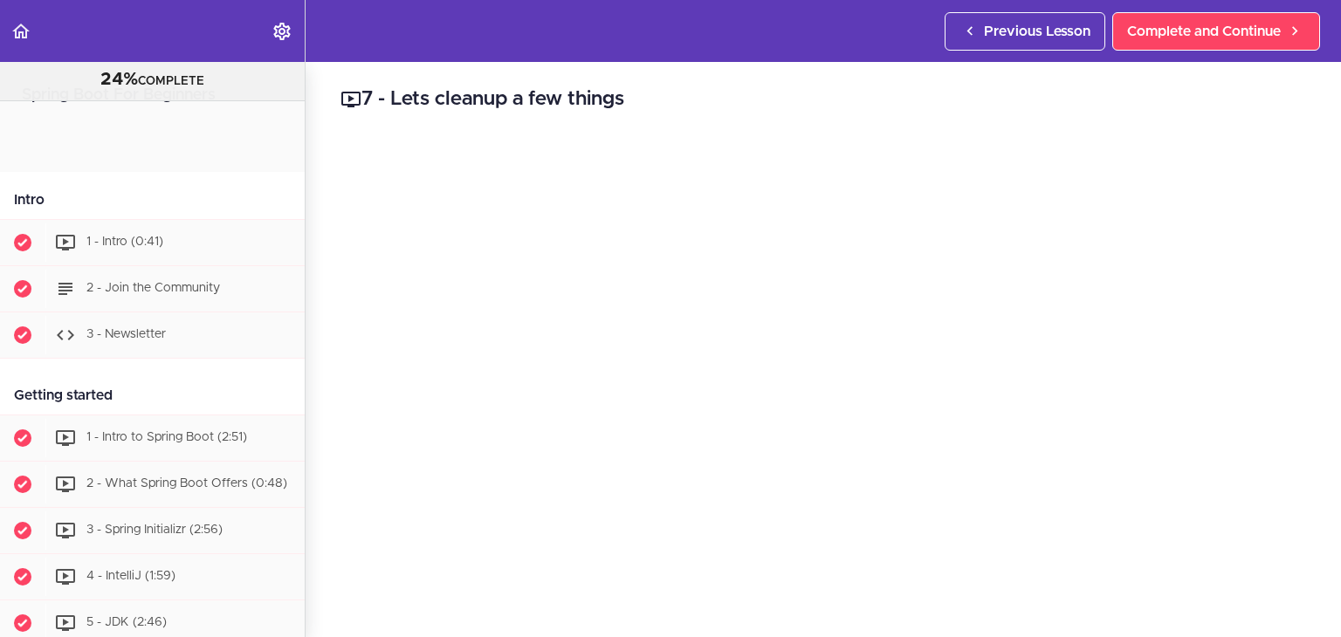
scroll to position [599, 0]
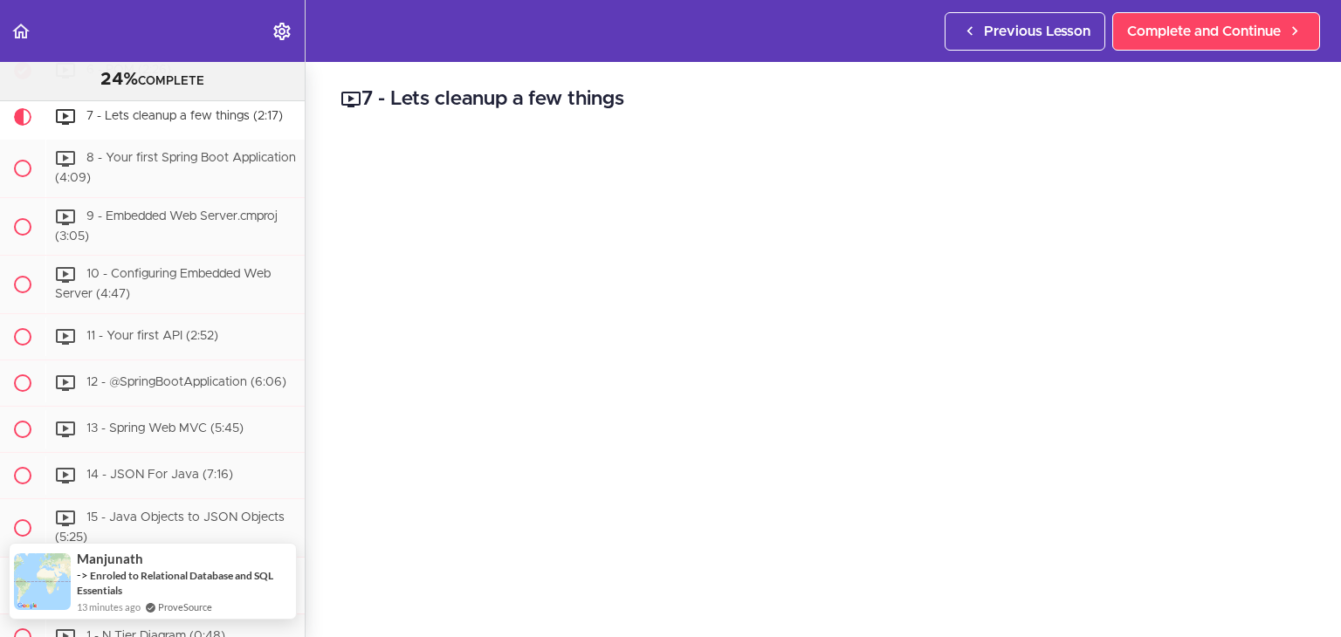
click at [119, 558] on span "Manjunath" at bounding box center [110, 559] width 66 height 15
click at [107, 567] on div "Manjunath -> Enroled to Relational Database and SQL Essentials 13 minutes ago P…" at bounding box center [181, 581] width 221 height 66
click at [126, 557] on span "Manjunath" at bounding box center [110, 559] width 66 height 15
click at [103, 563] on span "Manjunath" at bounding box center [110, 559] width 66 height 15
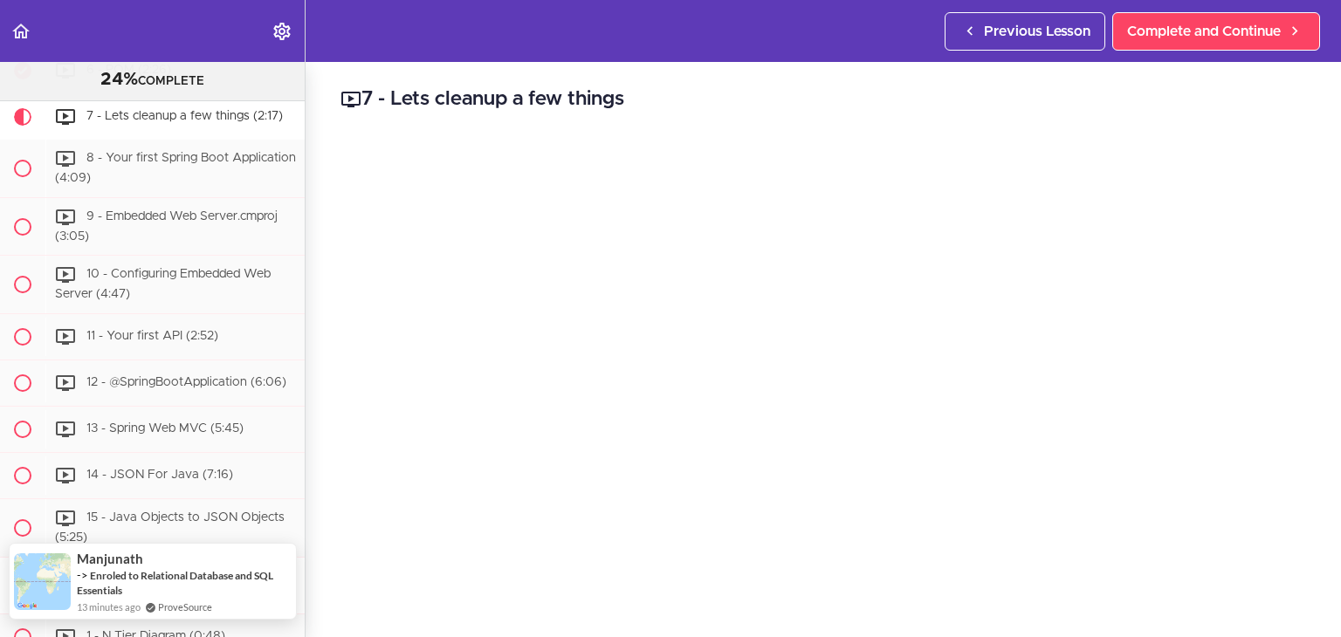
click at [103, 563] on span "Manjunath" at bounding box center [110, 559] width 66 height 15
click at [127, 554] on span "Manjunath" at bounding box center [110, 559] width 66 height 15
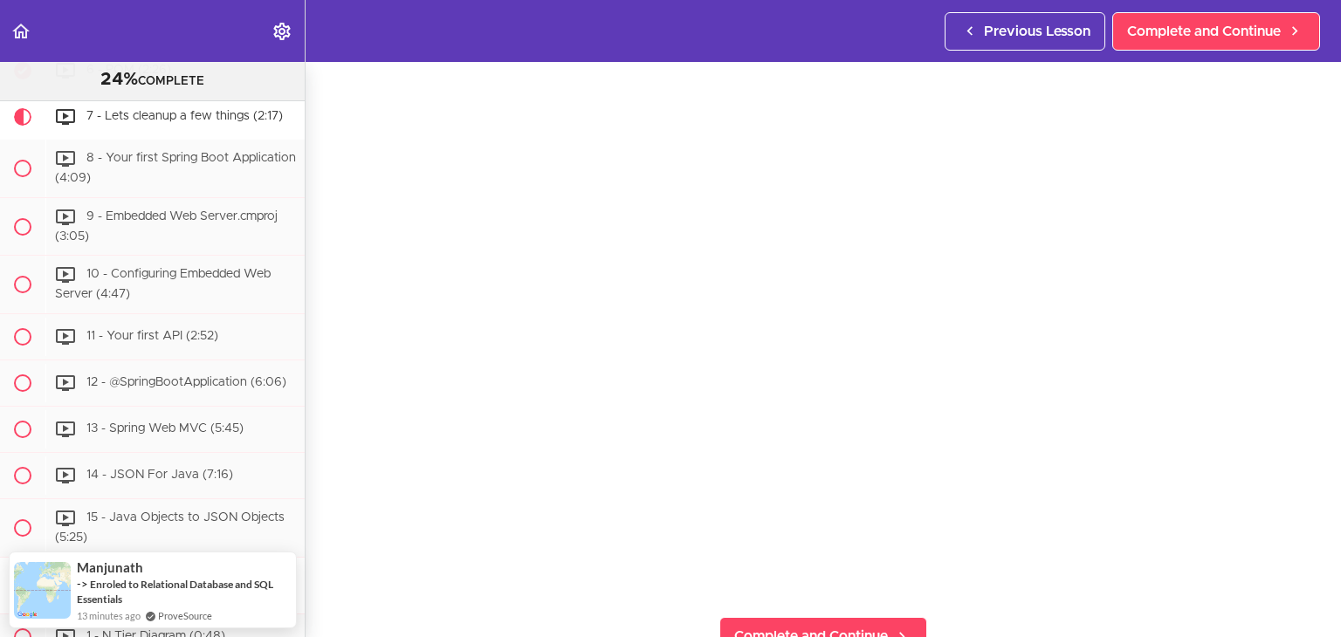
scroll to position [93, 0]
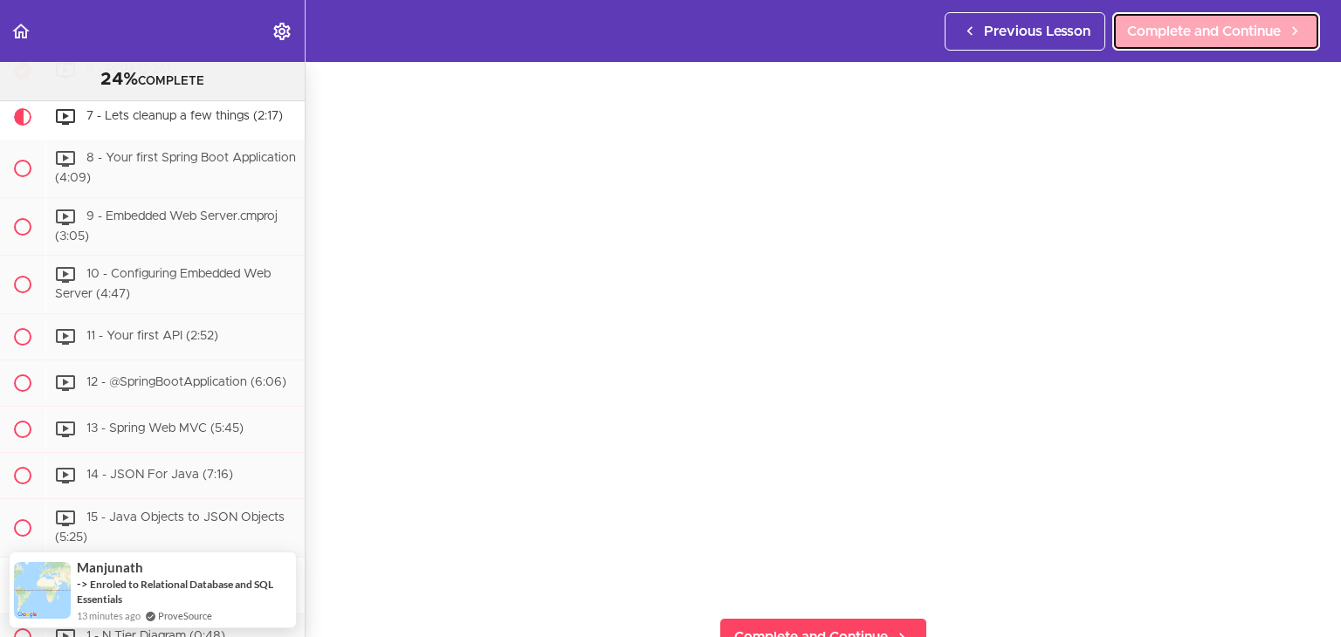
click at [1190, 28] on span "Complete and Continue" at bounding box center [1204, 31] width 154 height 21
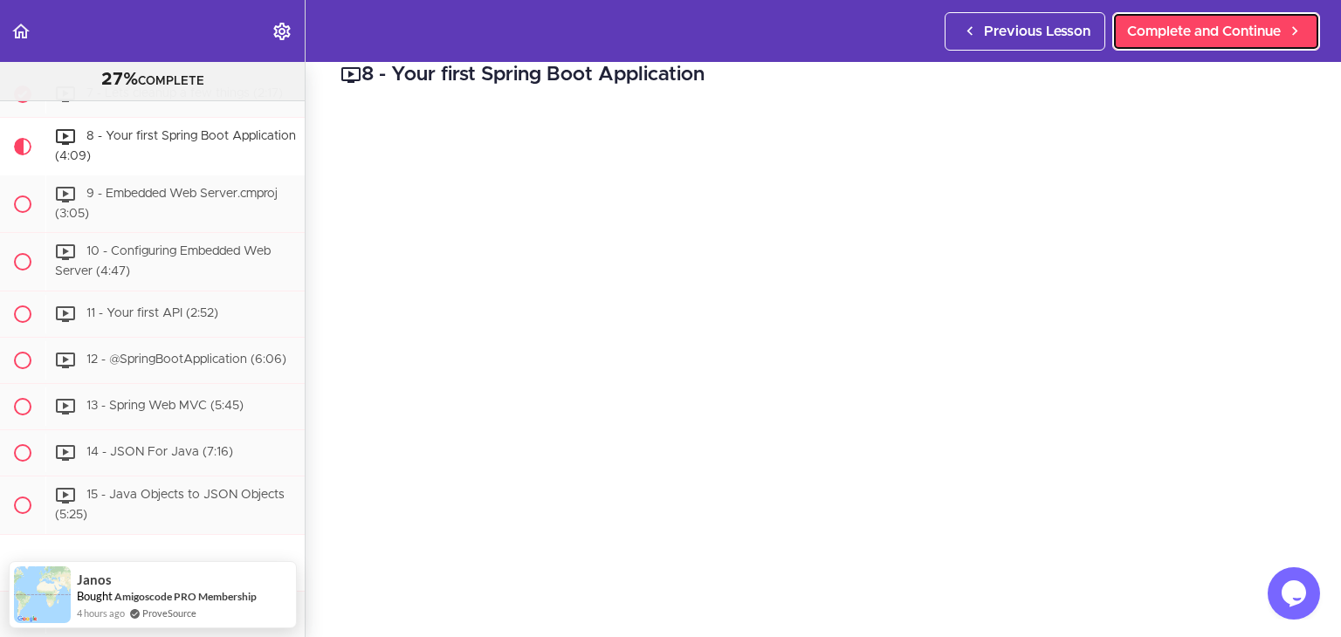
scroll to position [80, 0]
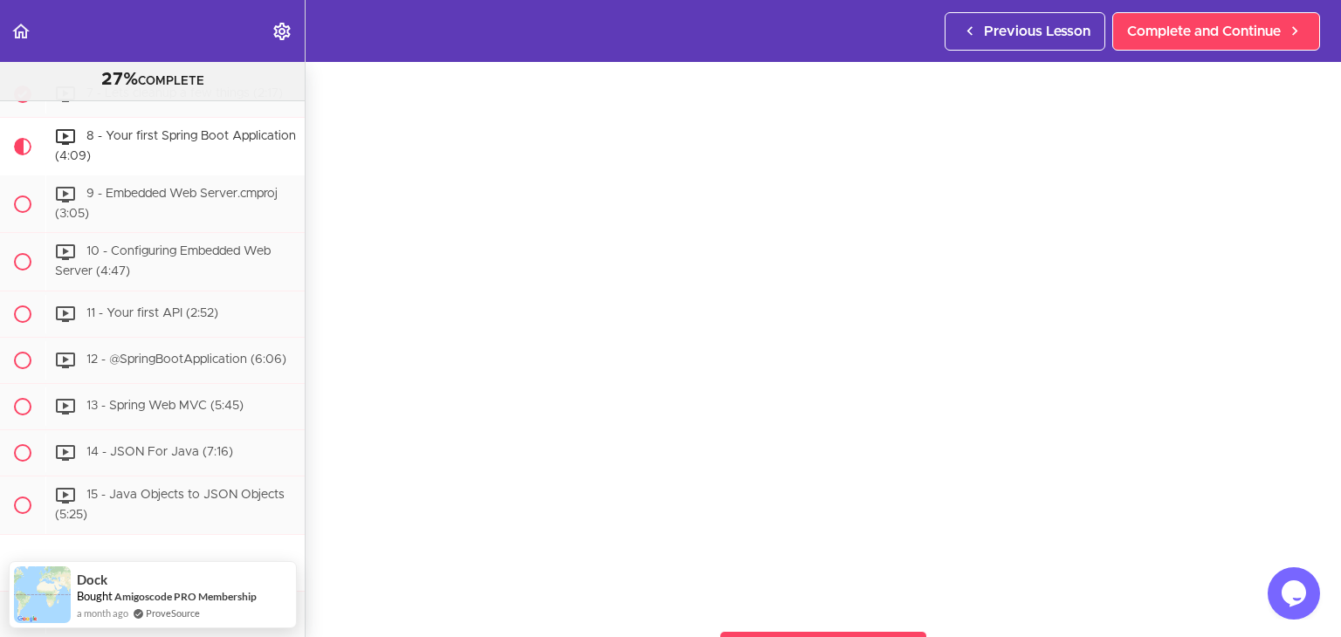
click at [1307, 588] on icon "Opens Chat This icon Opens the chat window." at bounding box center [1294, 594] width 28 height 28
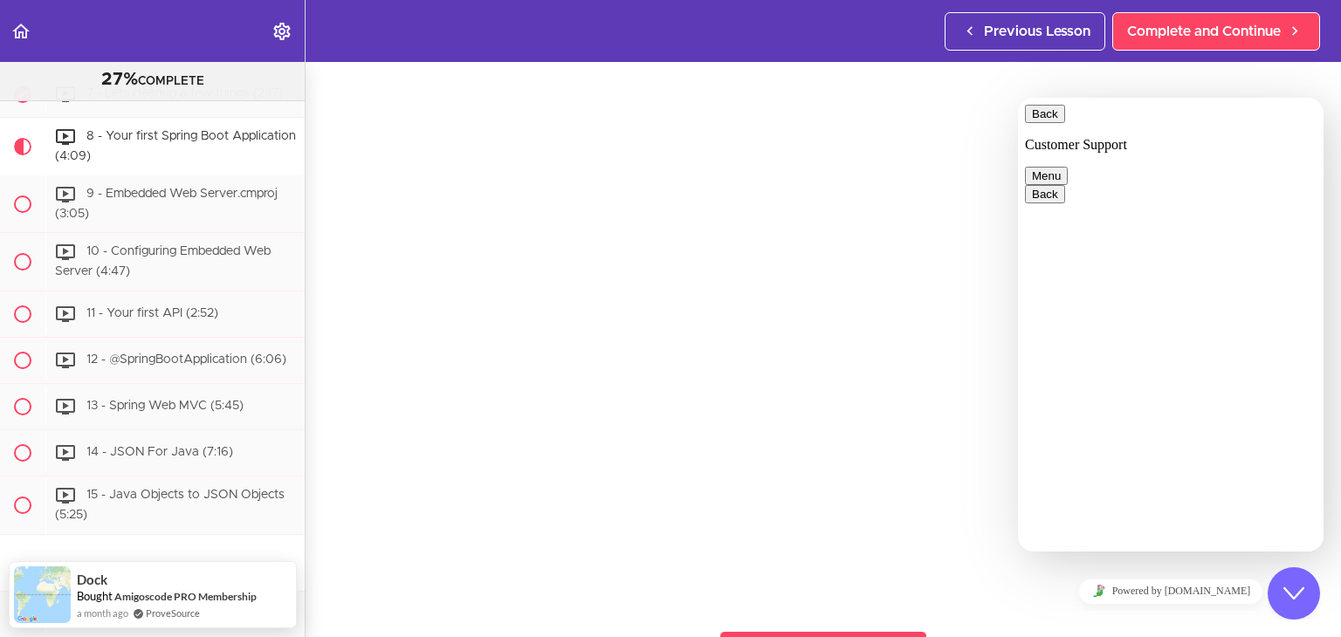
click at [1307, 588] on div "Close Chat This icon closes the chat window." at bounding box center [1294, 593] width 52 height 21
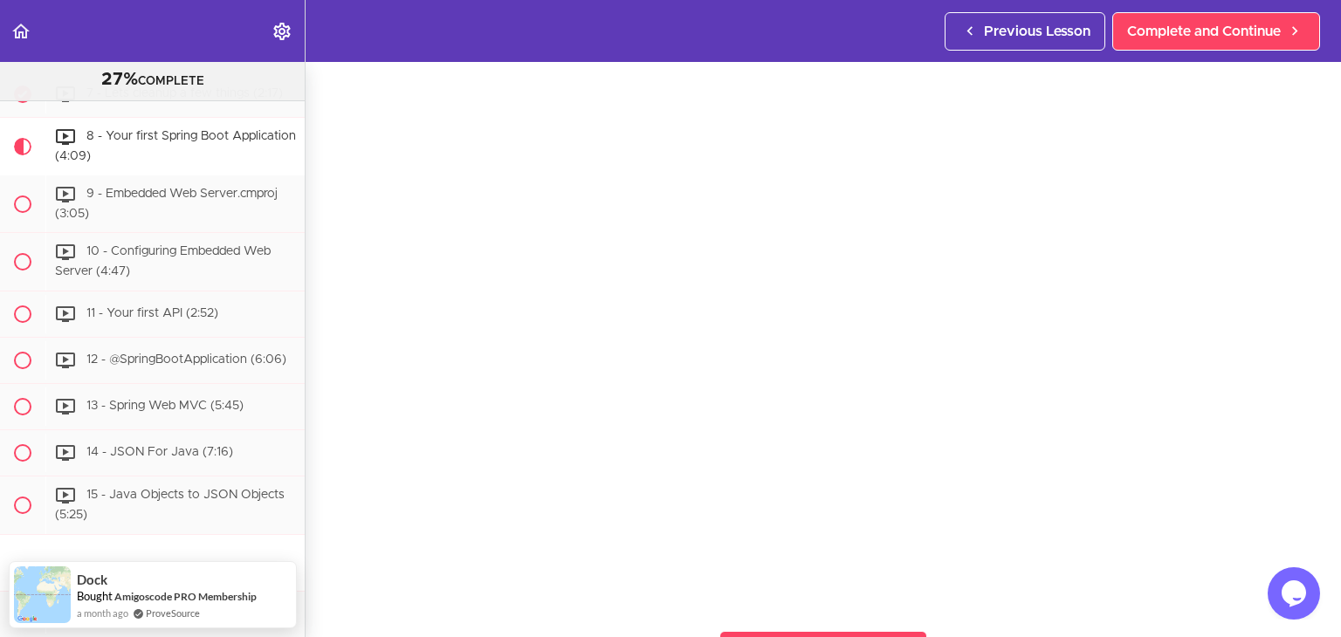
click at [1307, 588] on icon "Opens Chat This icon Opens the chat window." at bounding box center [1294, 594] width 28 height 28
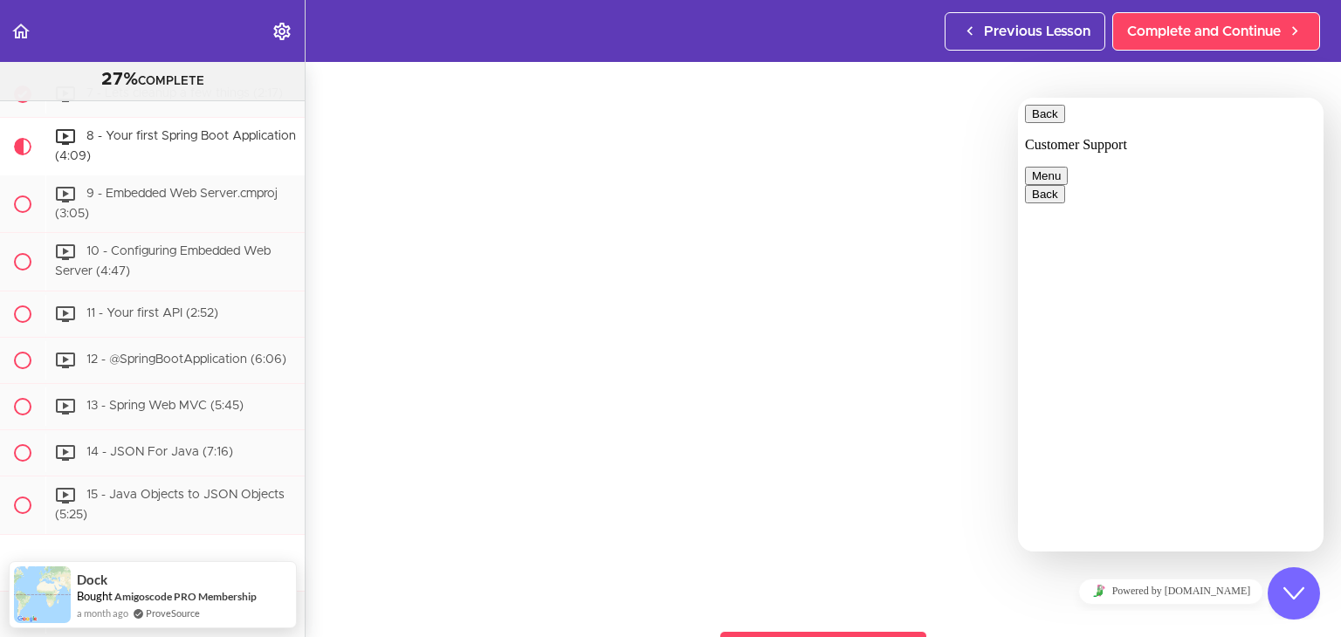
click at [1307, 588] on div "Close Chat This icon closes the chat window." at bounding box center [1294, 593] width 52 height 21
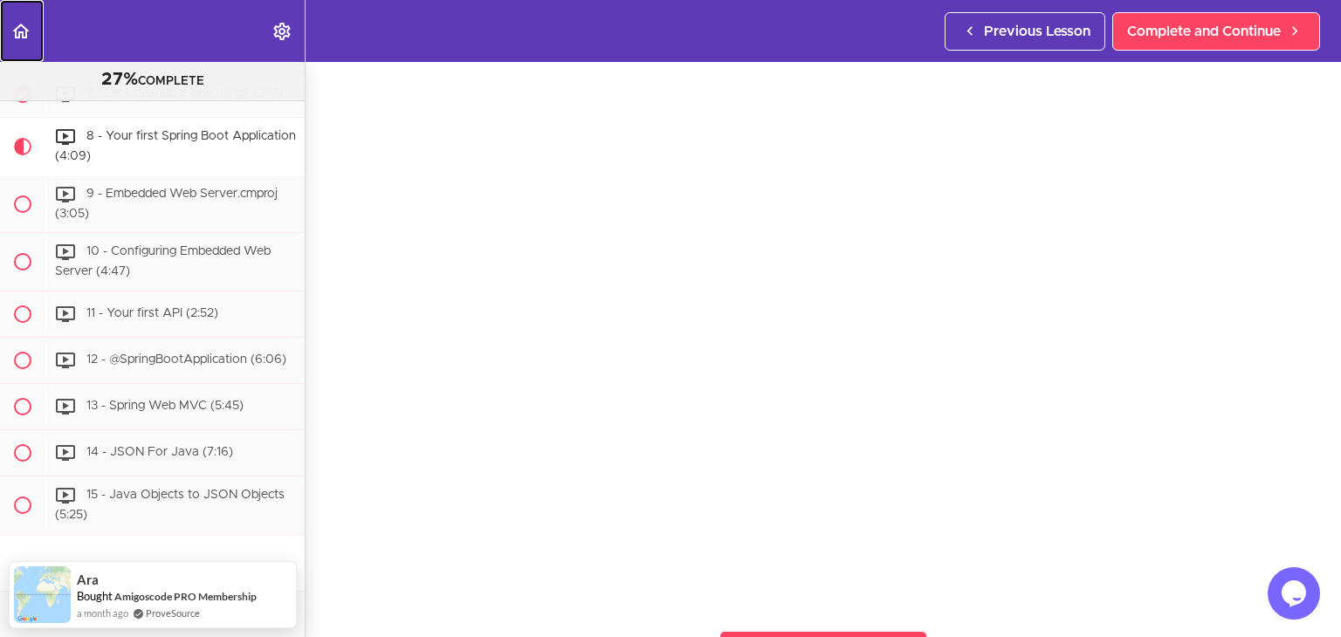
click at [14, 39] on icon "Back to course curriculum" at bounding box center [20, 31] width 21 height 21
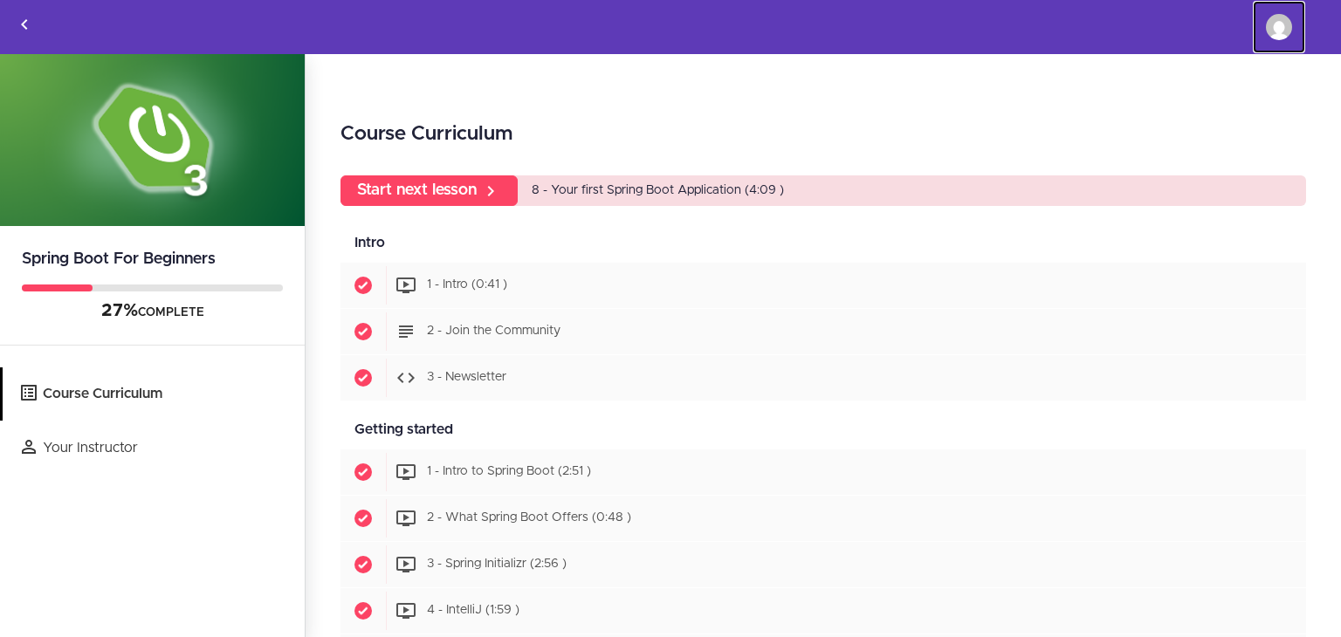
click at [1272, 20] on img at bounding box center [1279, 27] width 26 height 26
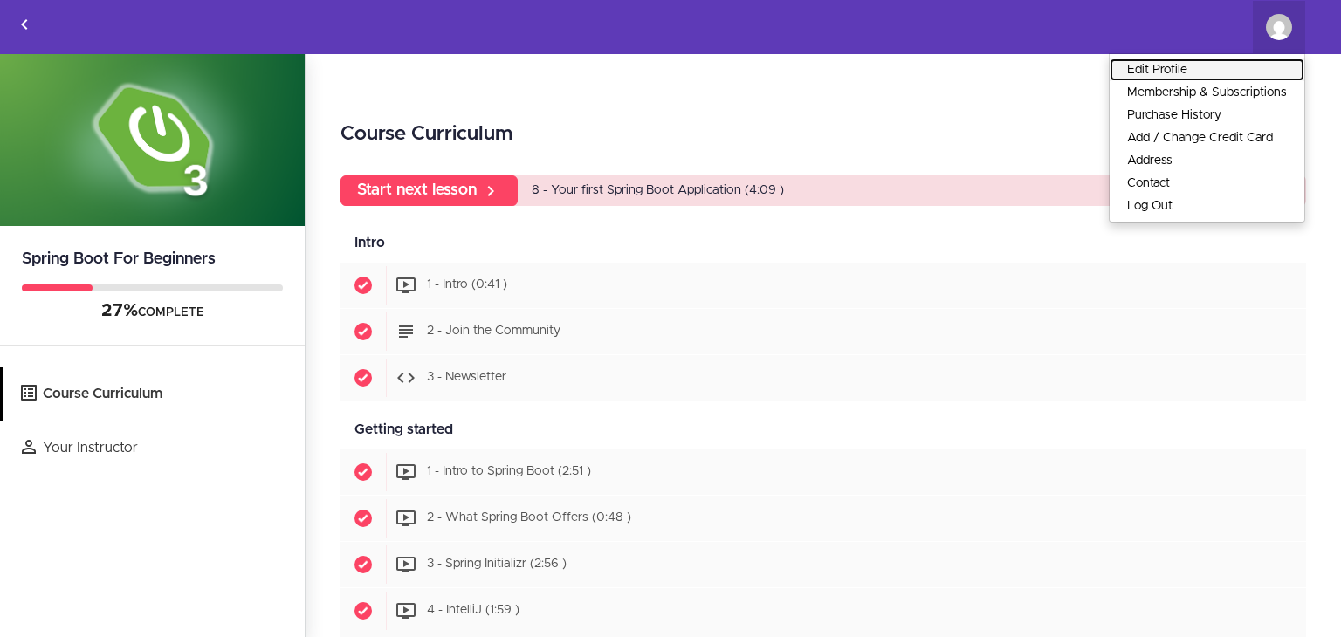
click at [1177, 68] on link "Edit Profile" at bounding box center [1207, 70] width 195 height 23
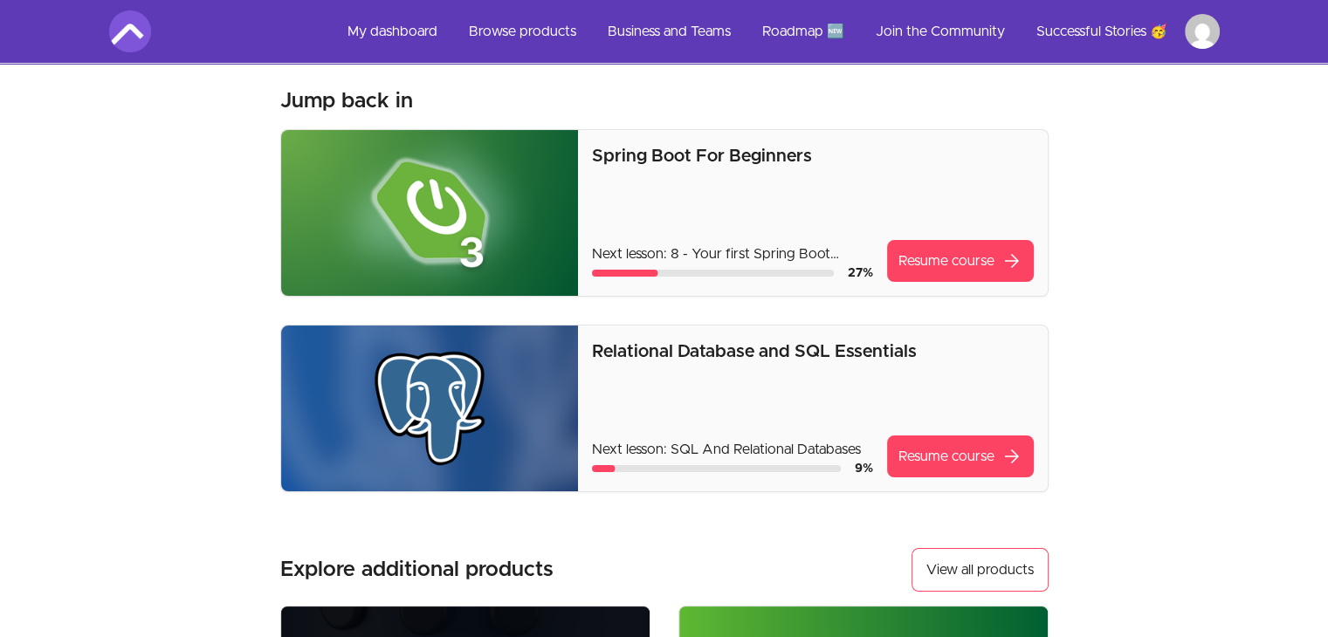
scroll to position [63, 0]
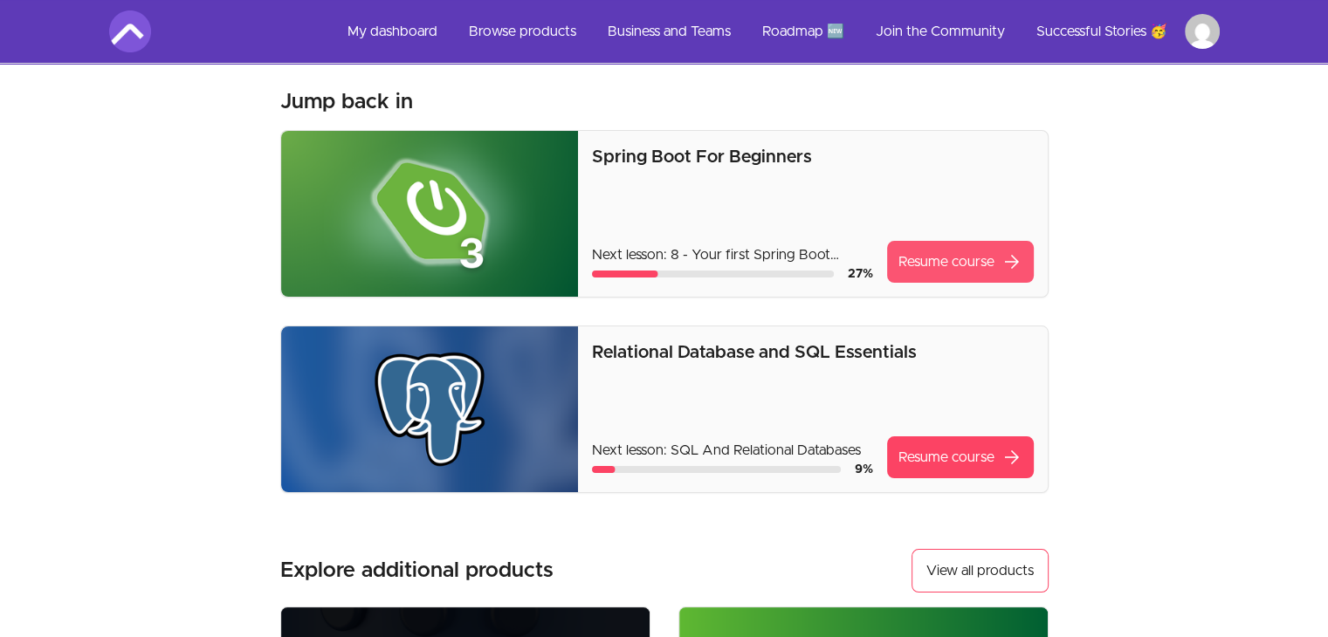
click at [947, 270] on link "Resume course arrow_forward" at bounding box center [960, 262] width 147 height 42
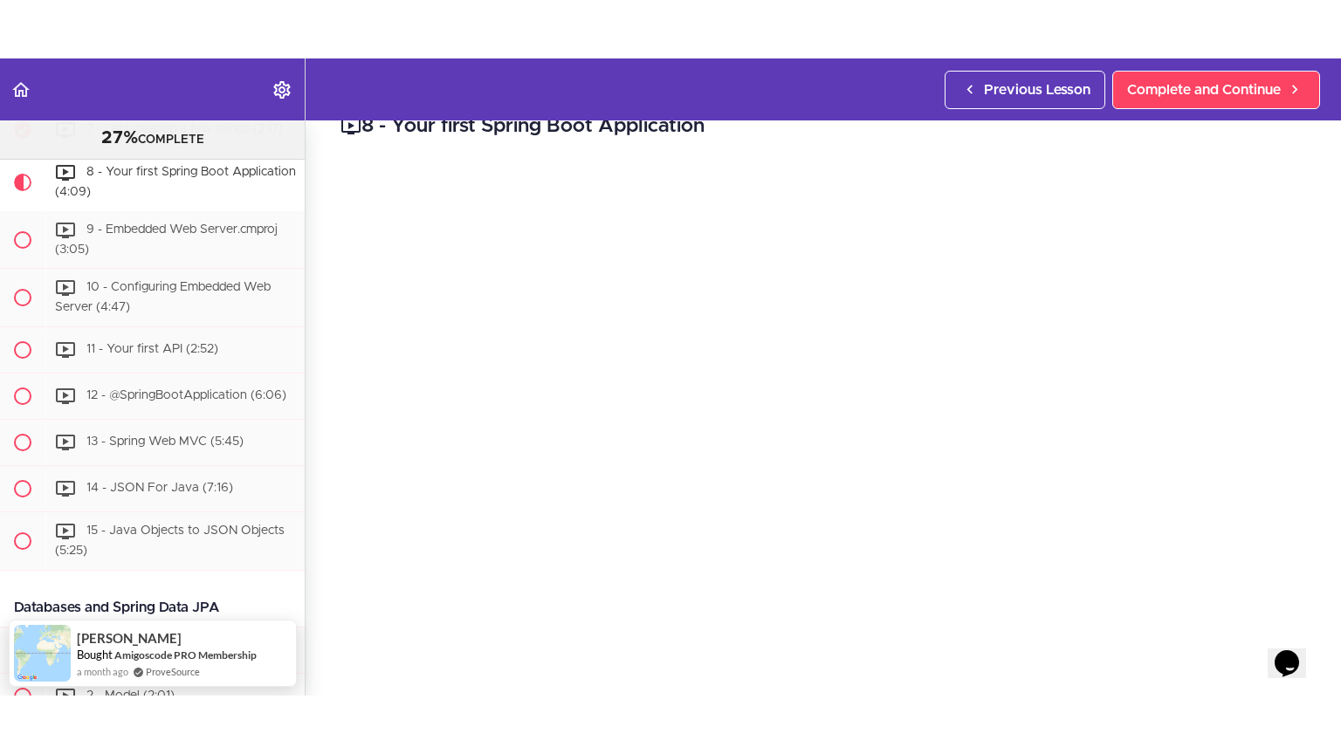
scroll to position [27, 0]
